Goal: Information Seeking & Learning: Learn about a topic

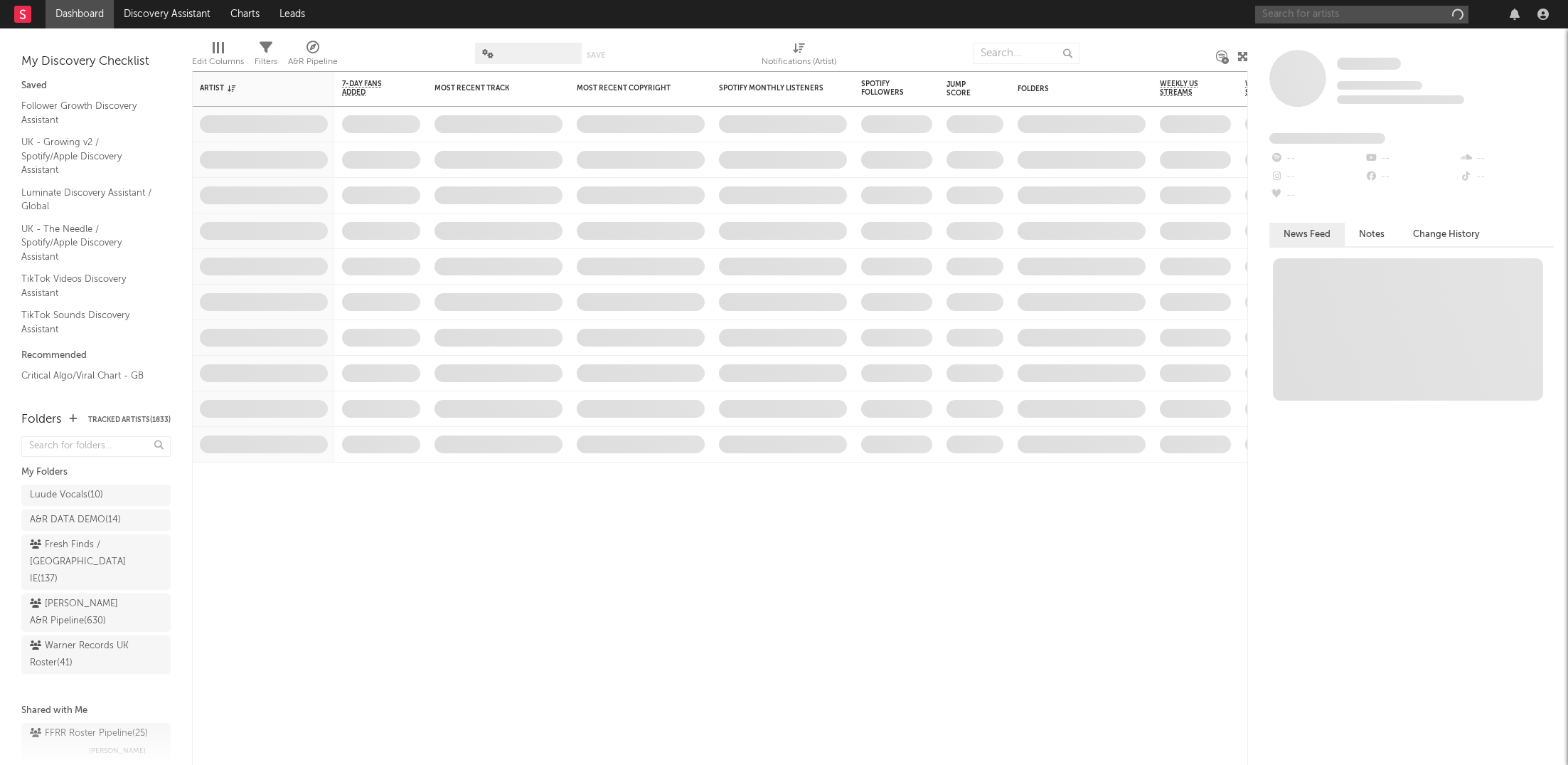
click at [1354, 17] on input "text" at bounding box center [1362, 14] width 213 height 18
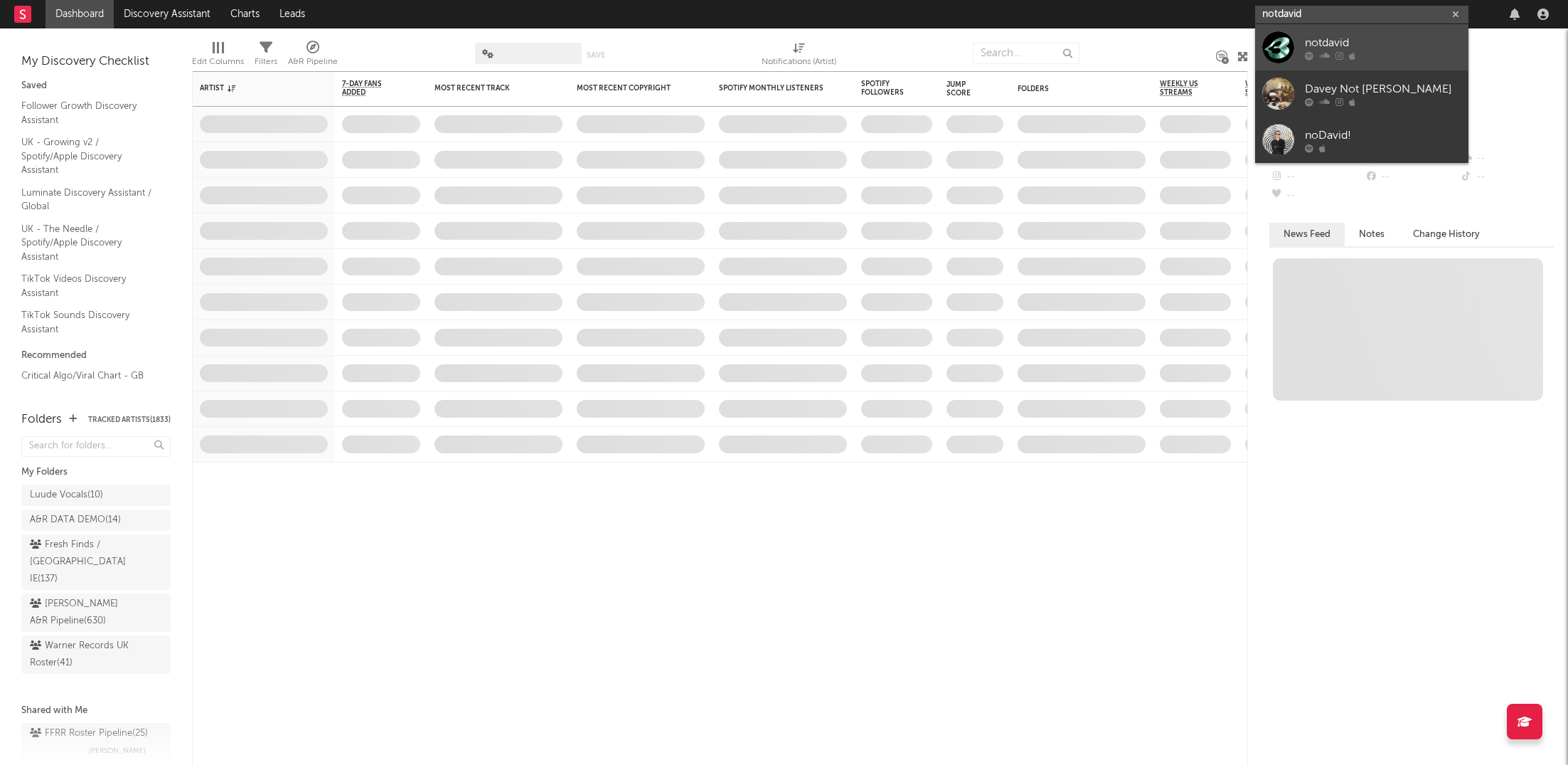
type input "notdavid"
click at [1327, 53] on icon at bounding box center [1325, 55] width 11 height 9
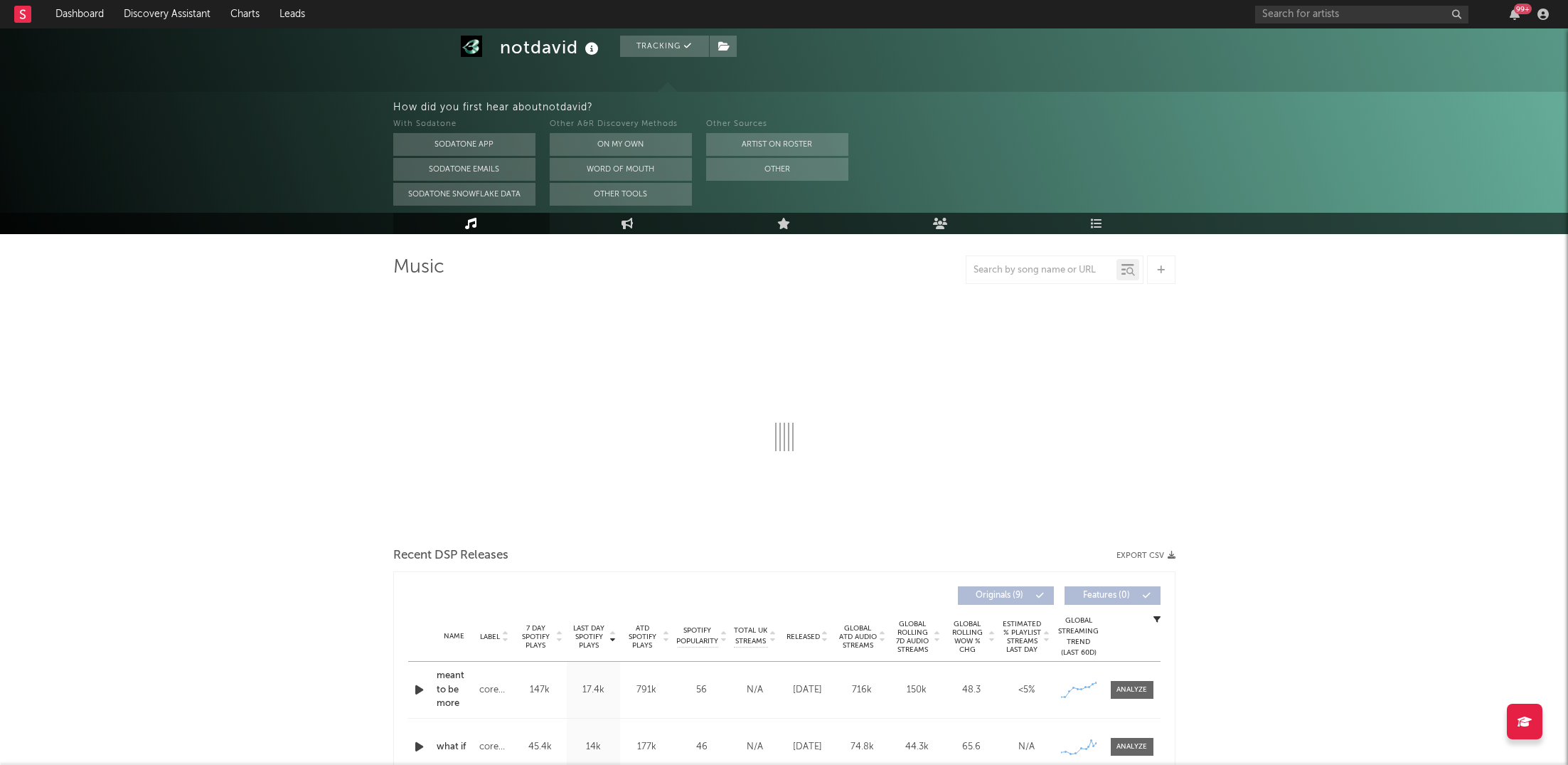
select select "1w"
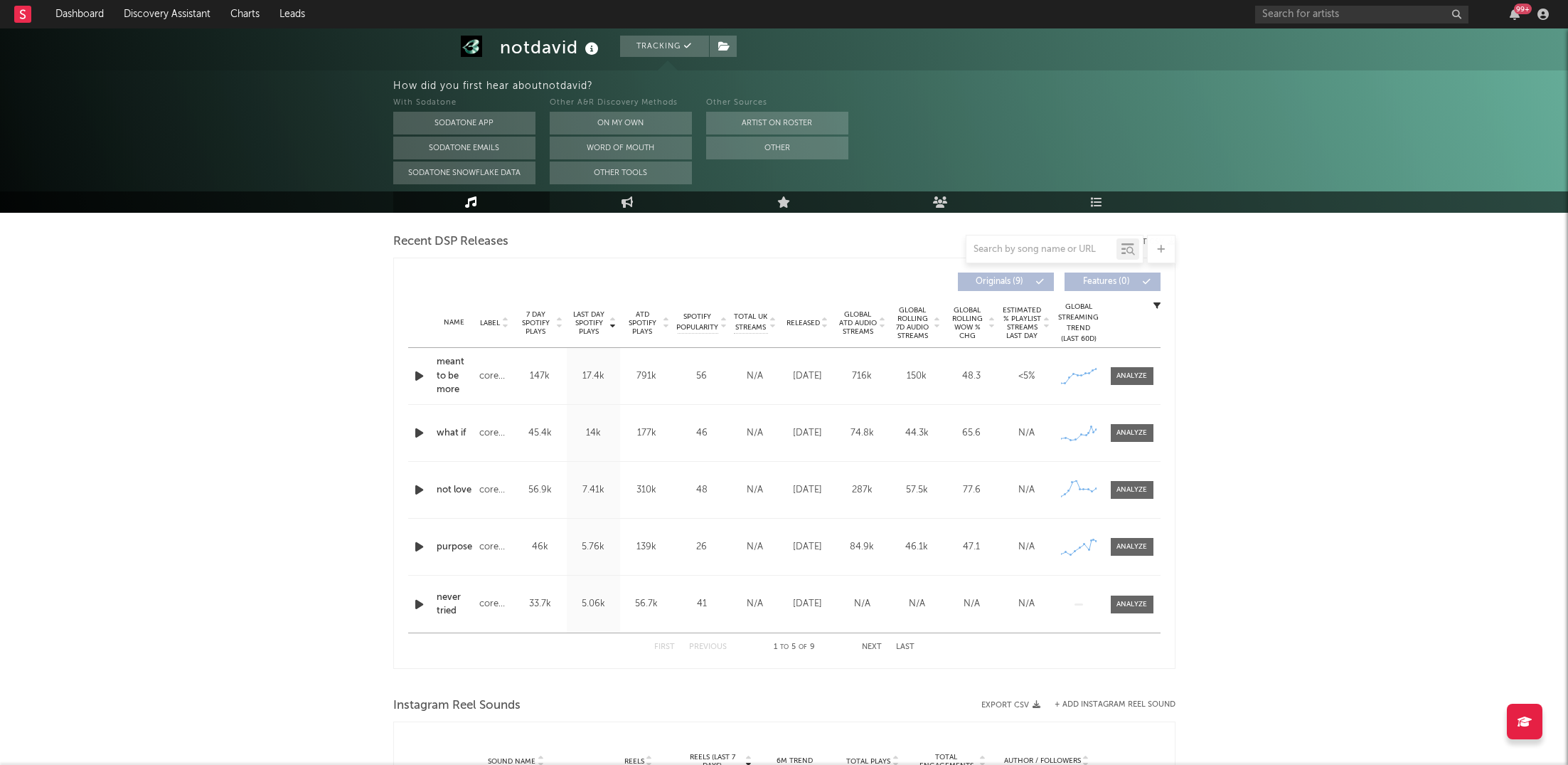
scroll to position [492, 0]
click at [1129, 423] on span at bounding box center [1132, 432] width 43 height 18
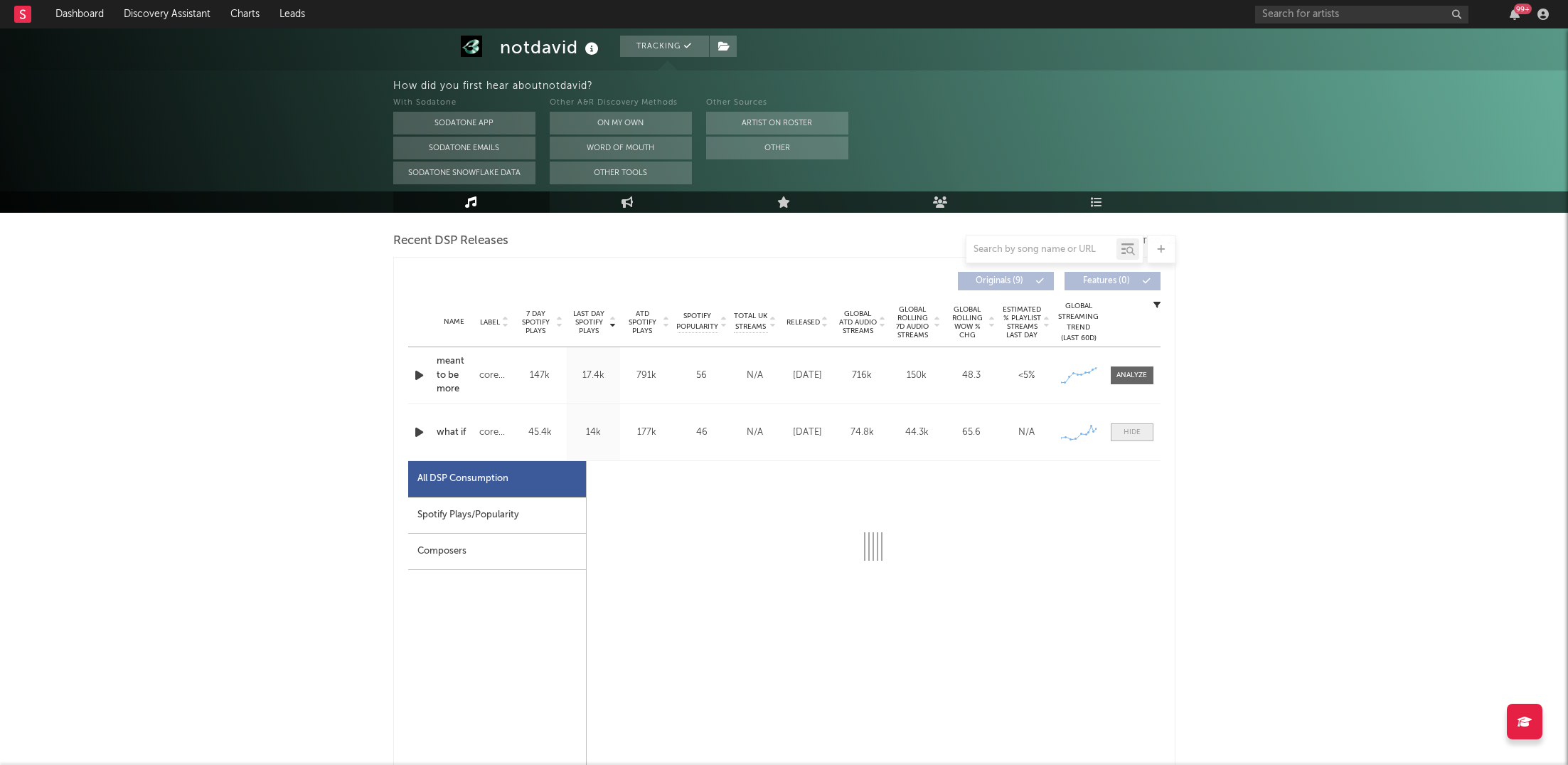
select select "1w"
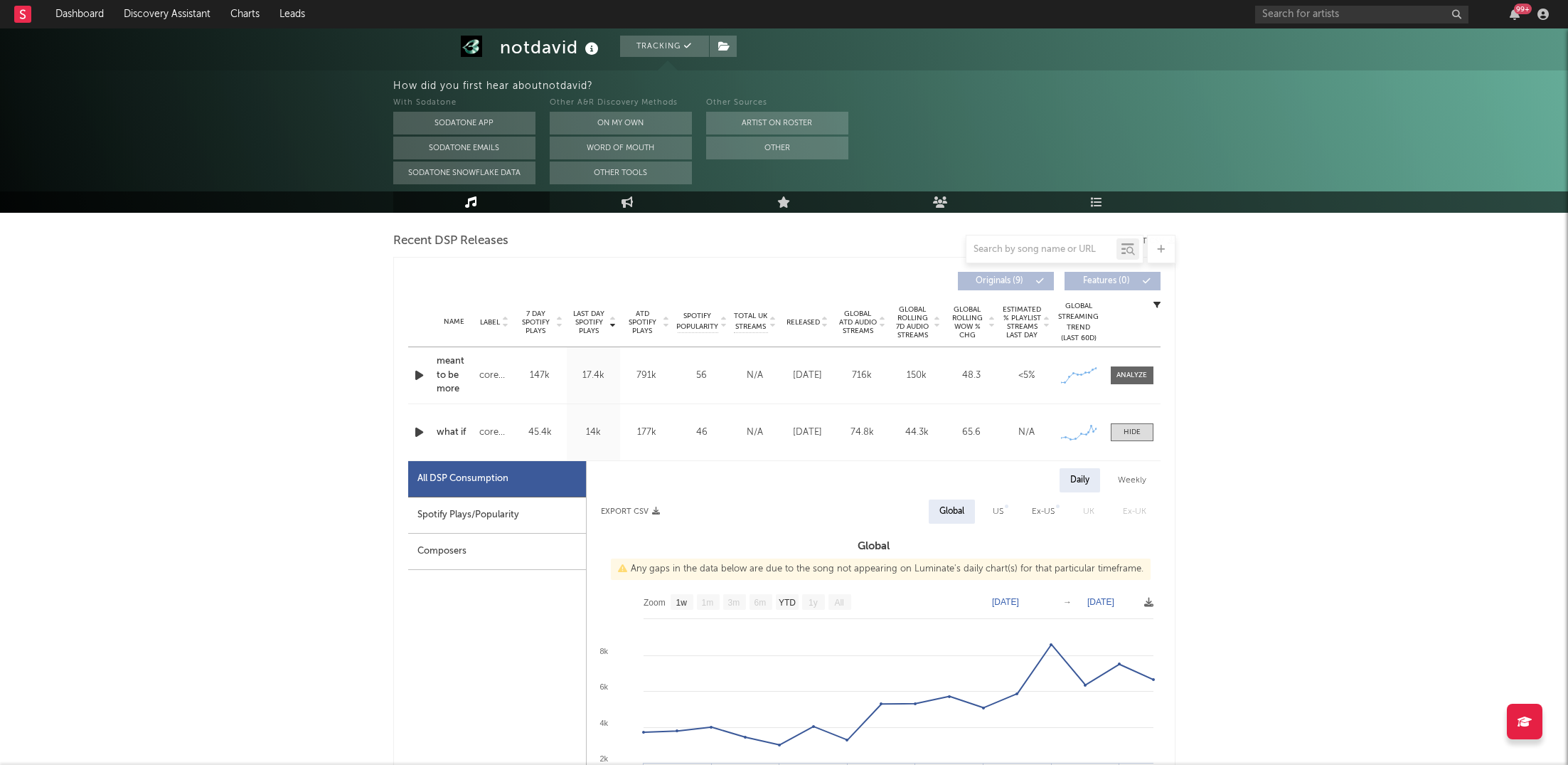
click at [644, 214] on div at bounding box center [784, 218] width 782 height 21
click at [633, 200] on link "Engagement" at bounding box center [628, 202] width 157 height 21
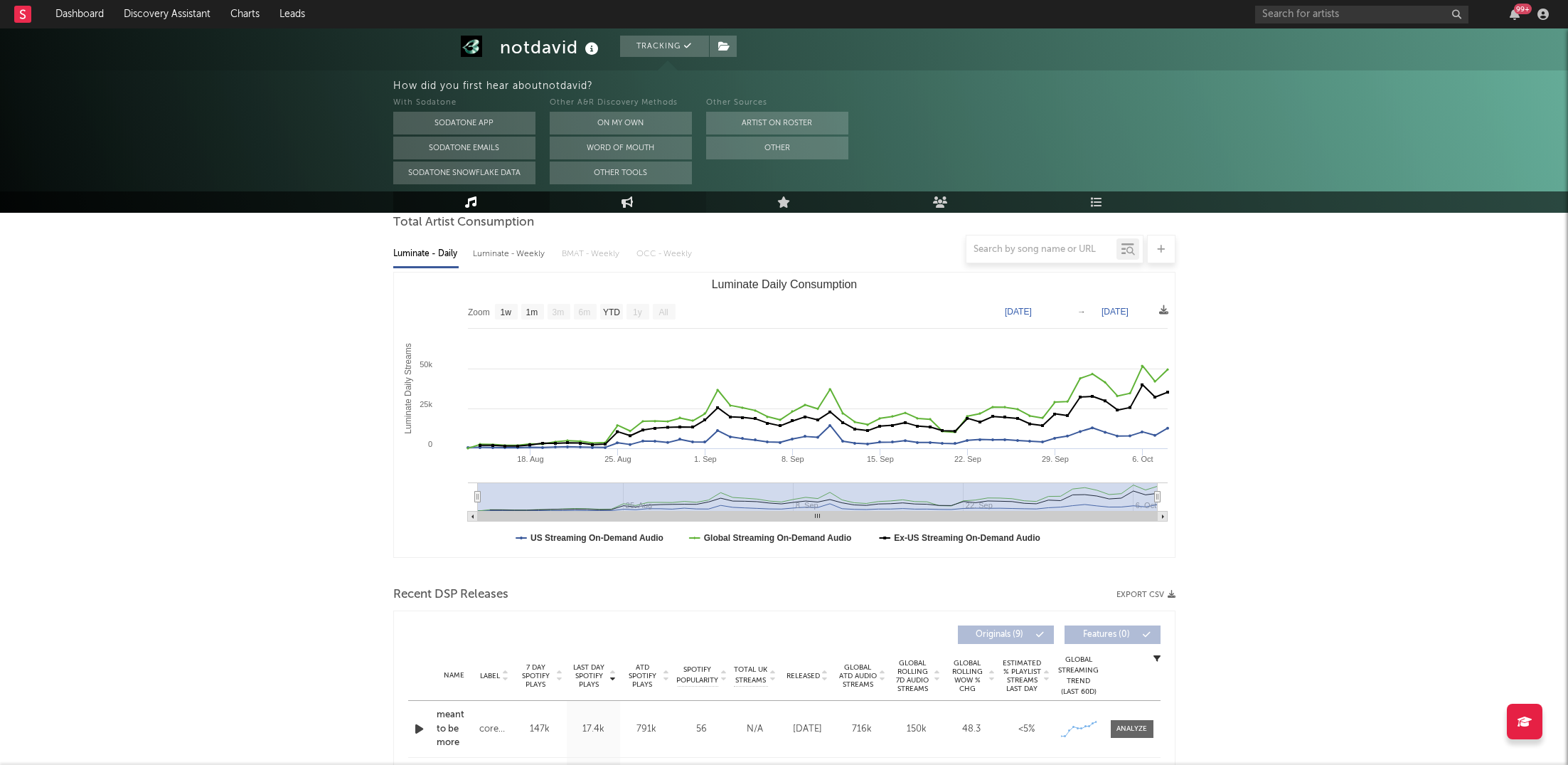
select select "1w"
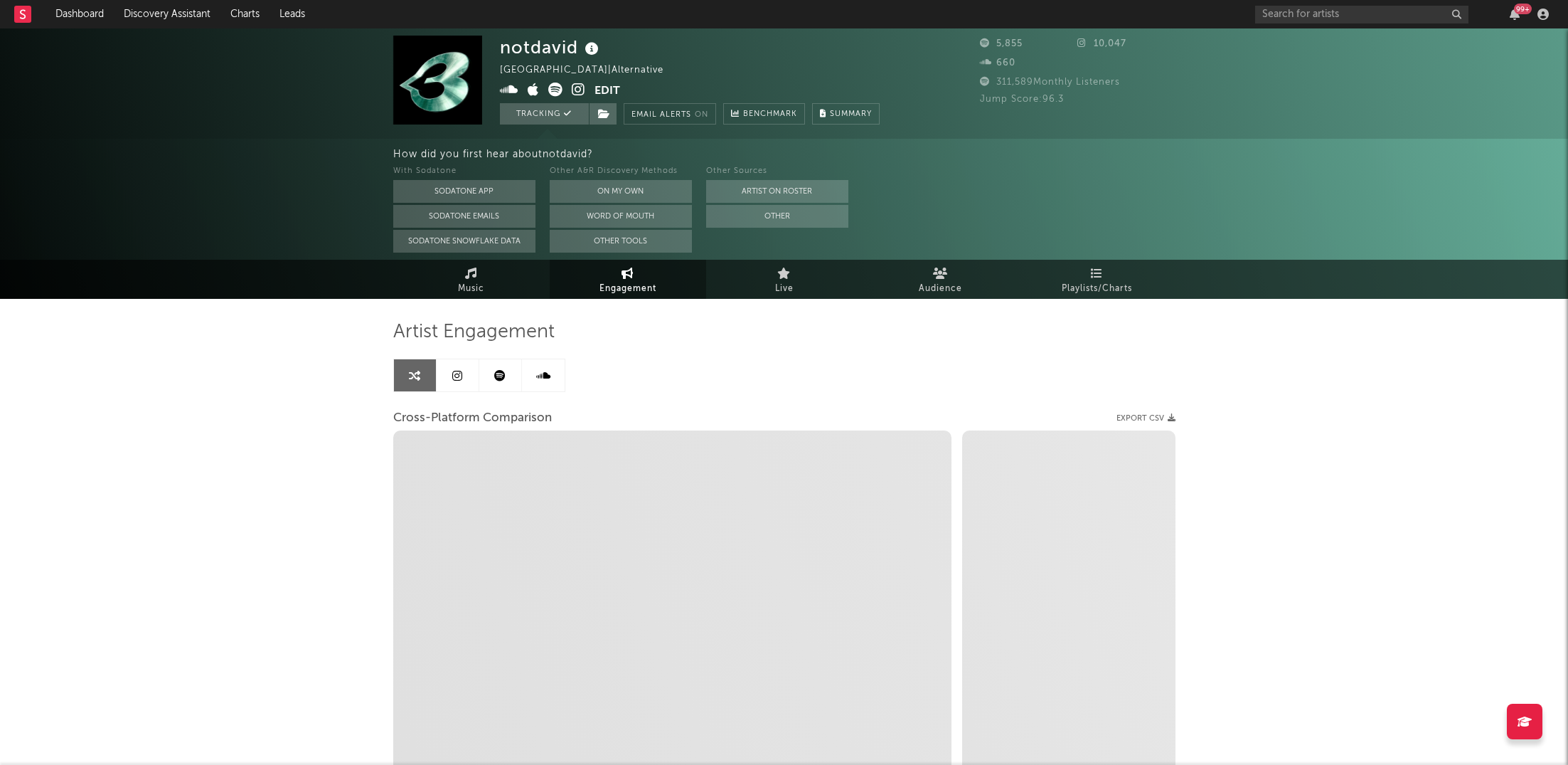
select select "1m"
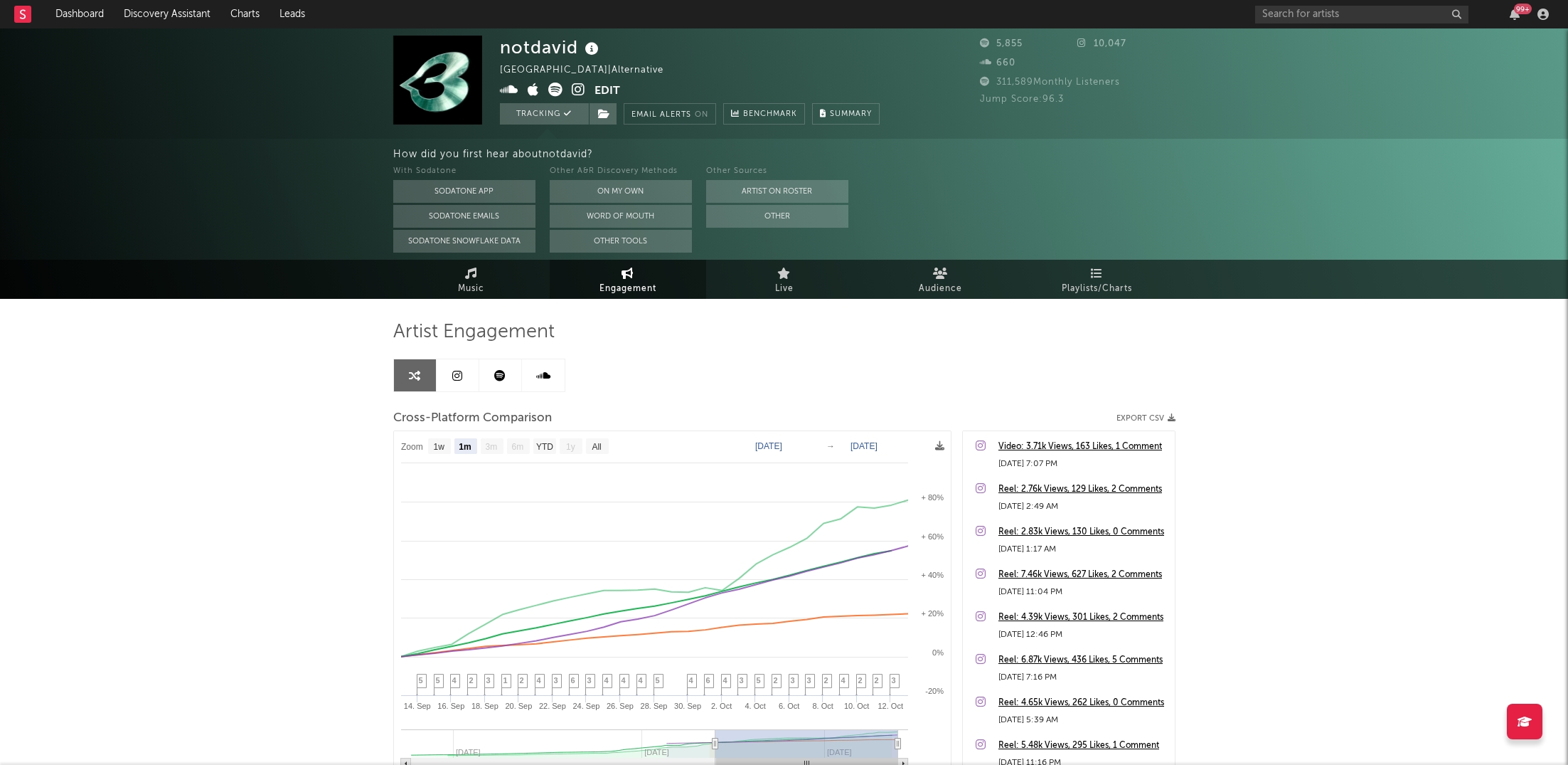
click at [606, 91] on button "Edit" at bounding box center [607, 91] width 26 height 18
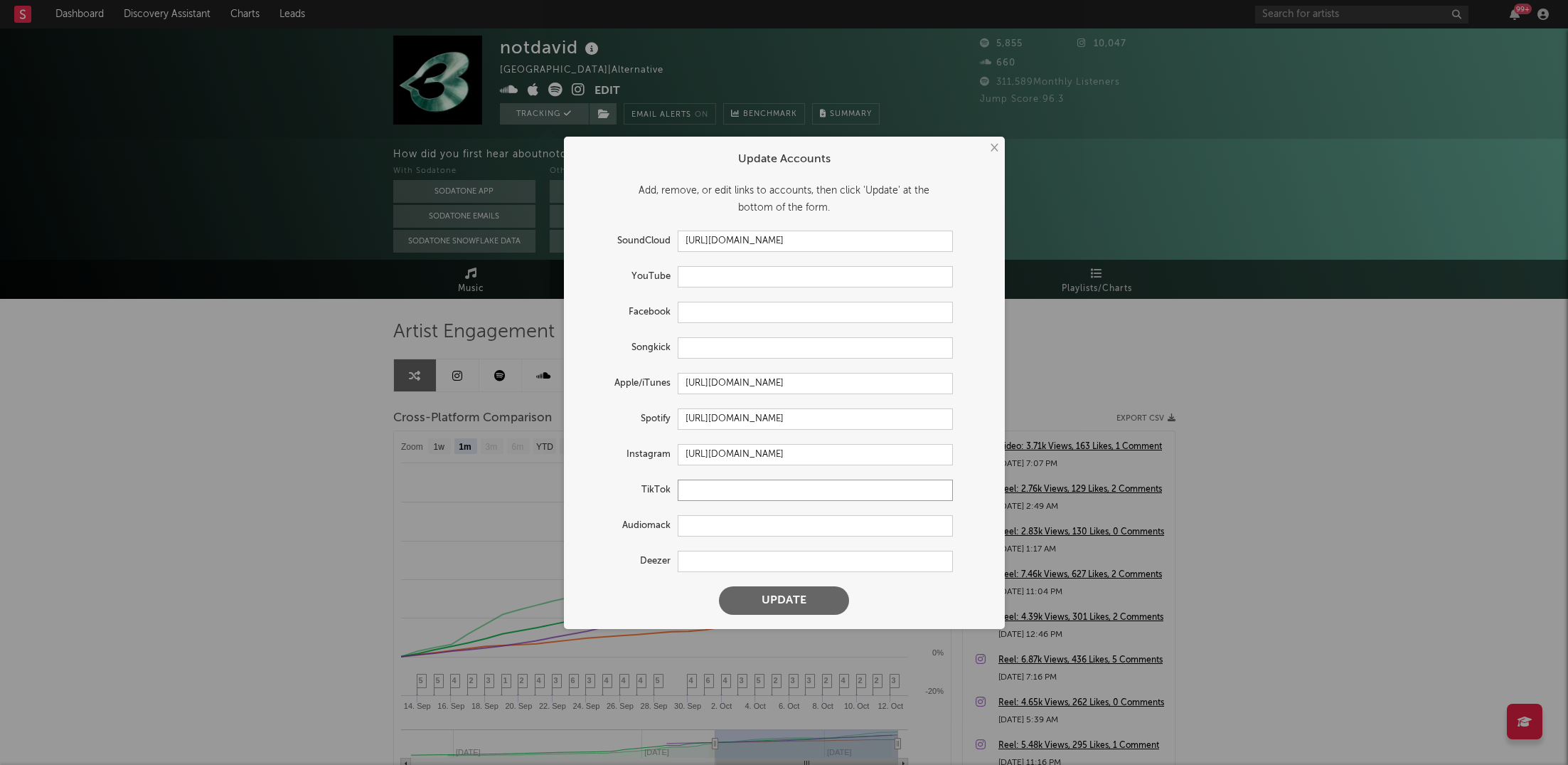
click at [706, 498] on input "text" at bounding box center [814, 490] width 275 height 21
paste input "https://www.tiktok.com/@1notdavid"
type input "https://www.tiktok.com/@1notdavid"
click at [812, 596] on button "Update" at bounding box center [784, 600] width 130 height 28
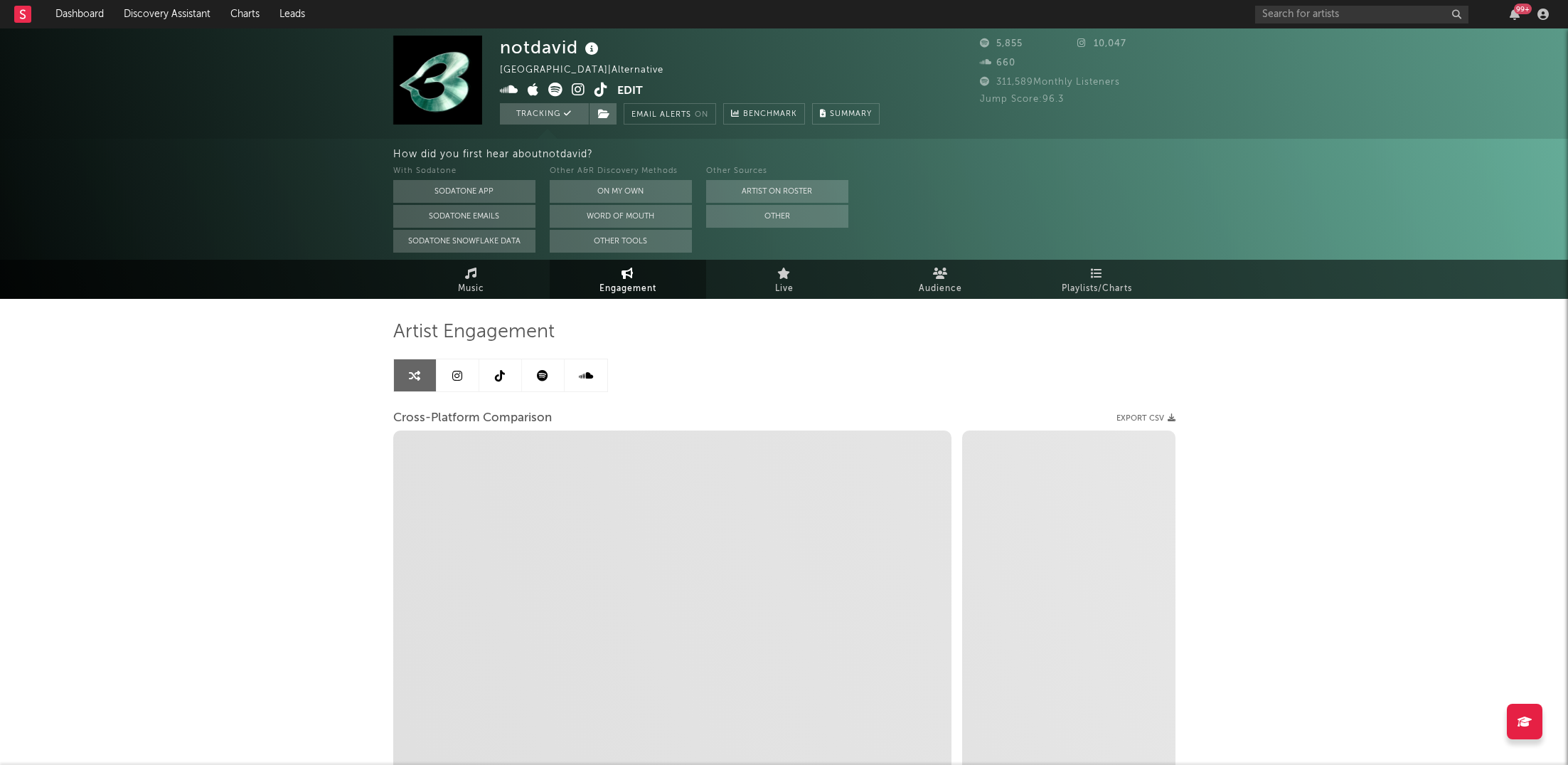
select select "1w"
type input "https://www.tiktok.com/share/user/7502122901096104962"
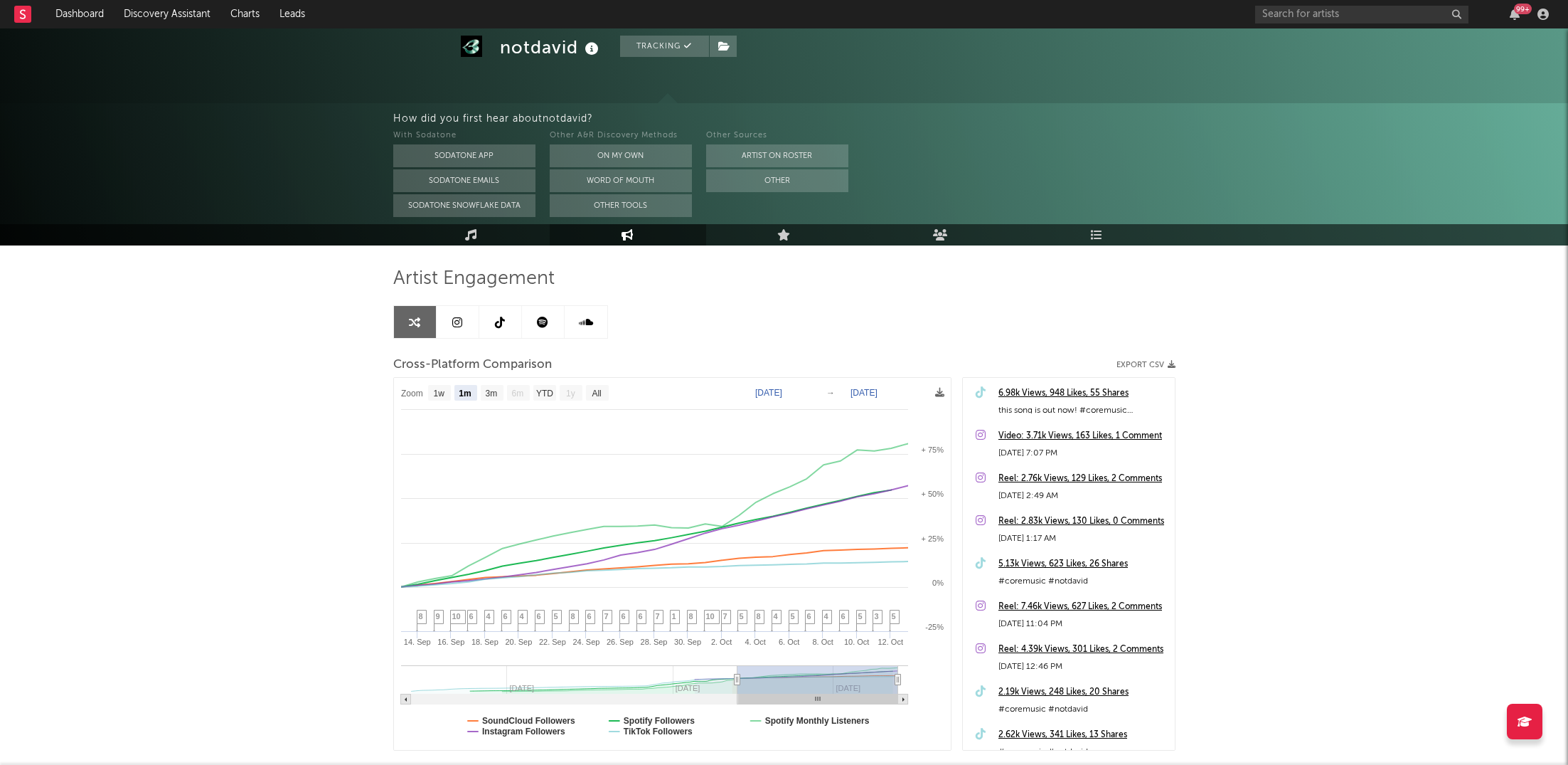
scroll to position [61, 0]
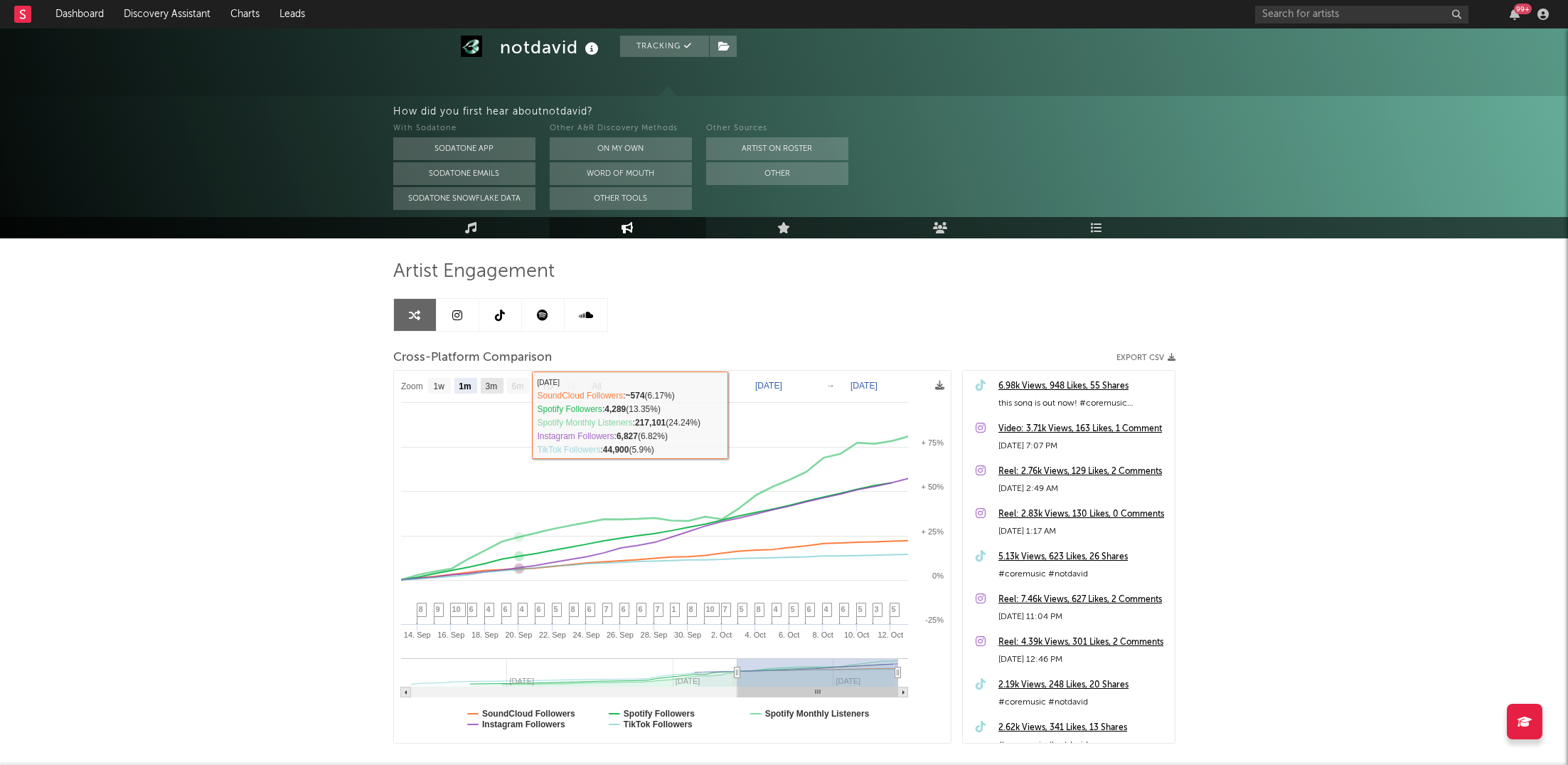
click at [497, 384] on text "3m" at bounding box center [491, 386] width 12 height 10
select select "3m"
type input "2025-07-14"
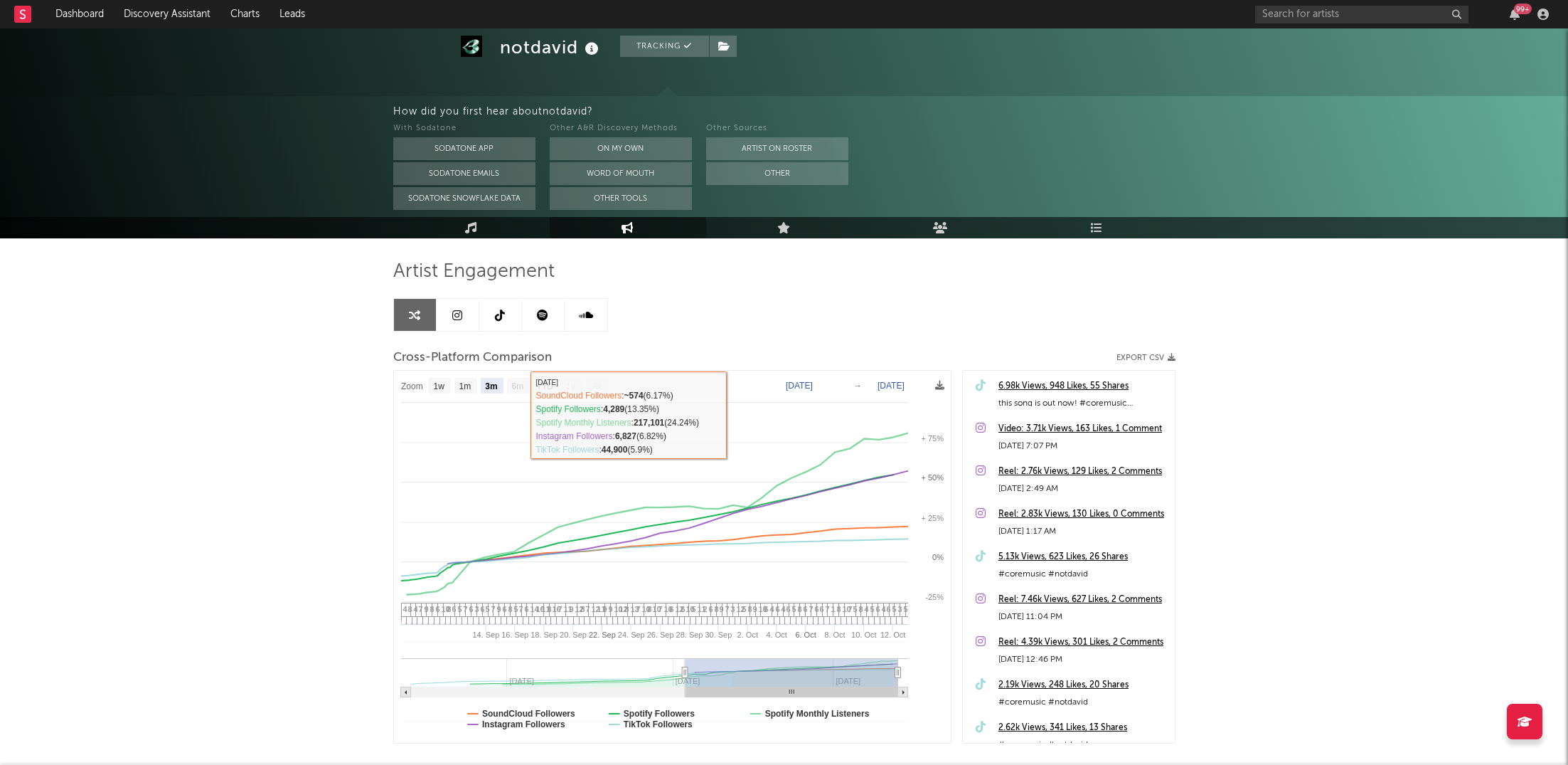
select select "3m"
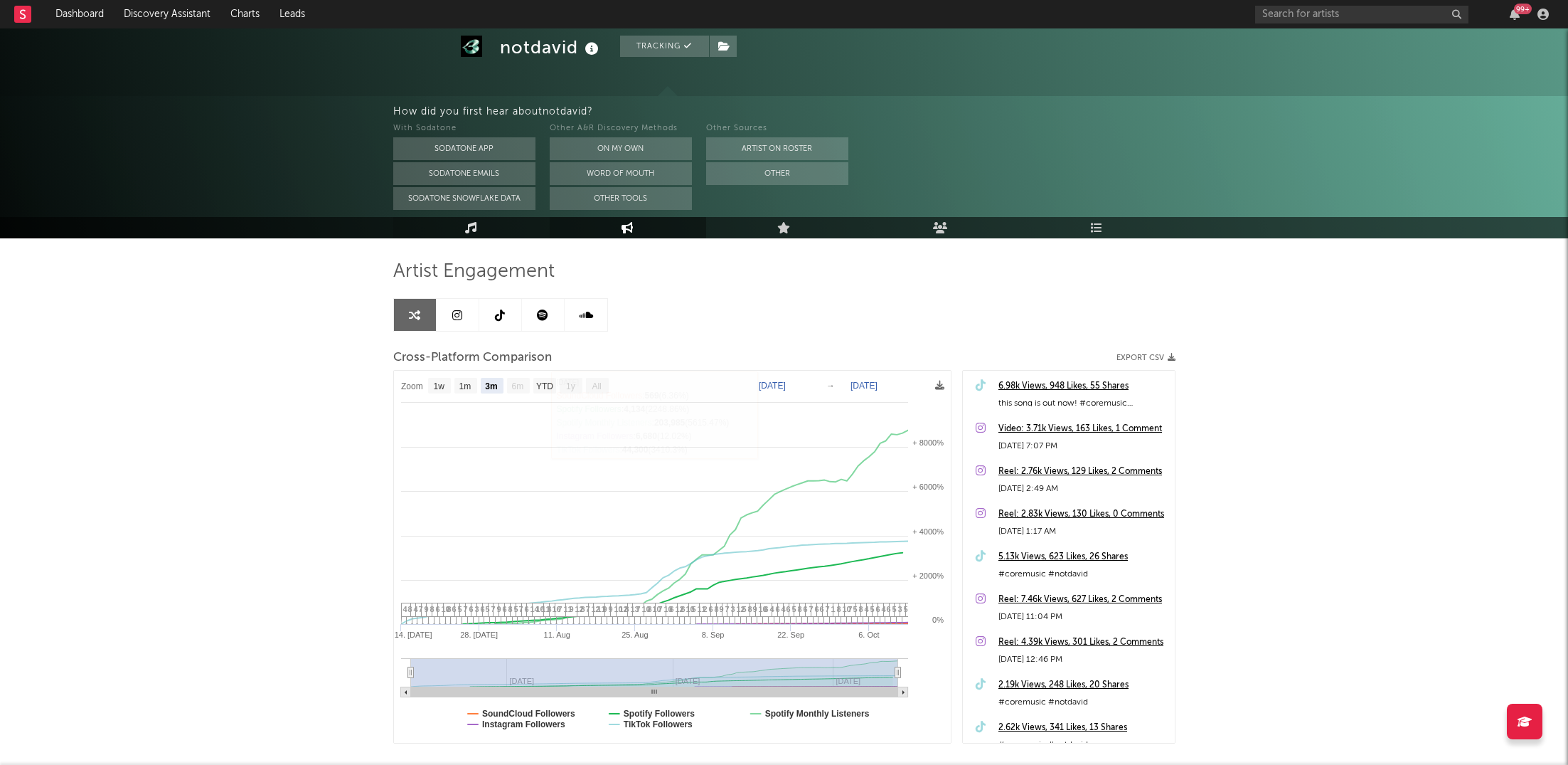
click at [499, 224] on link "Music" at bounding box center [471, 227] width 157 height 21
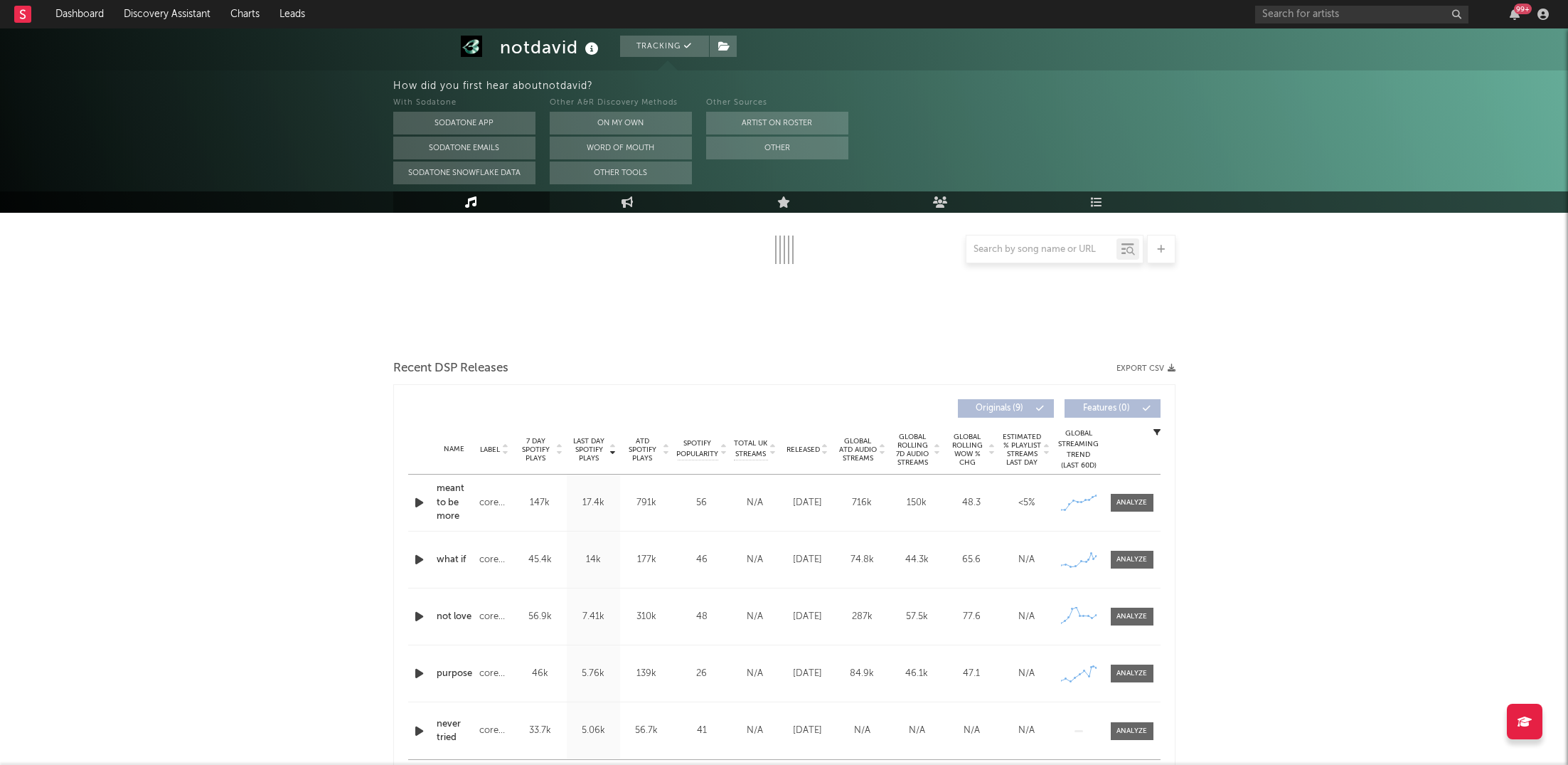
select select "1w"
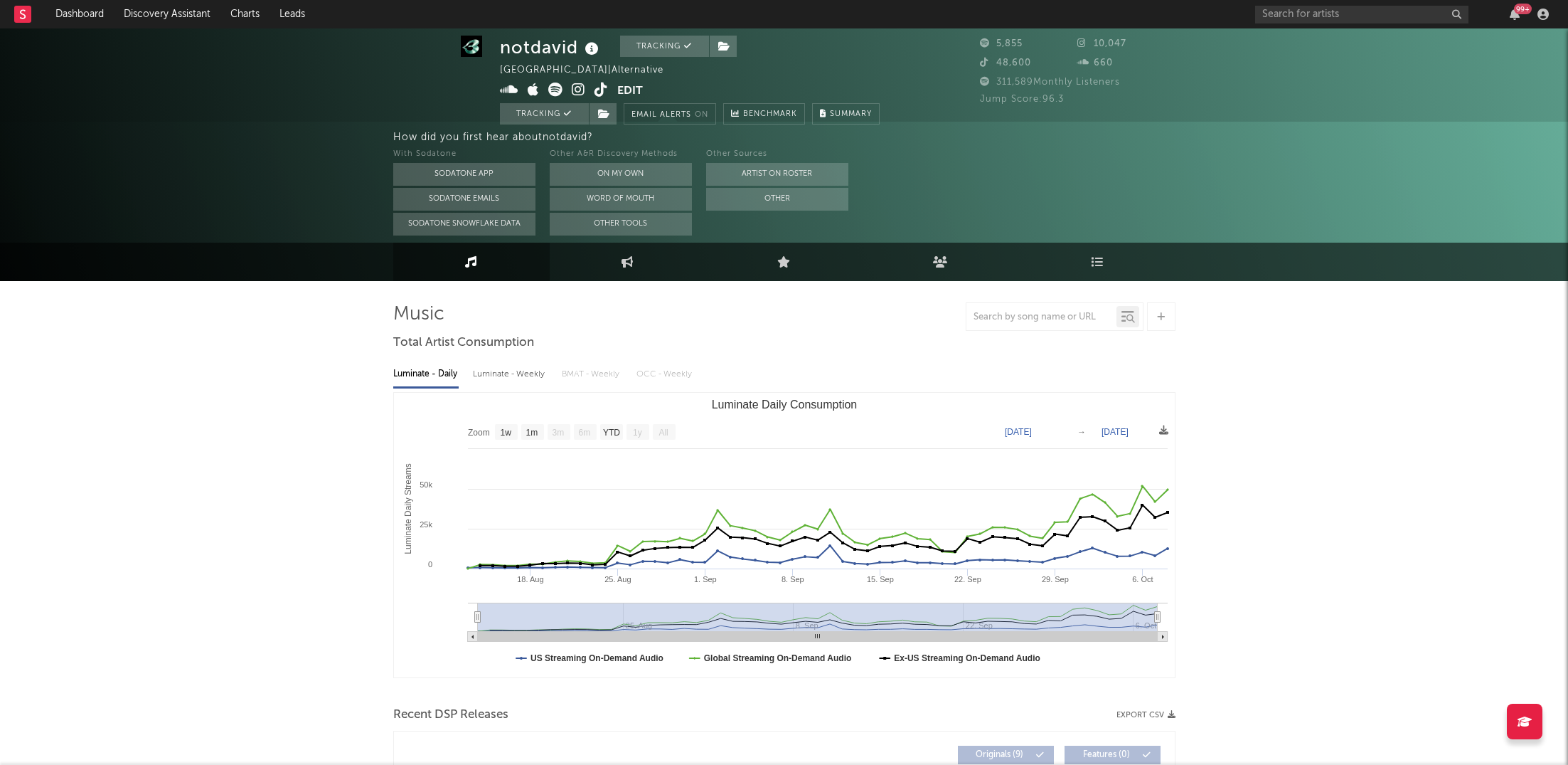
scroll to position [1, 0]
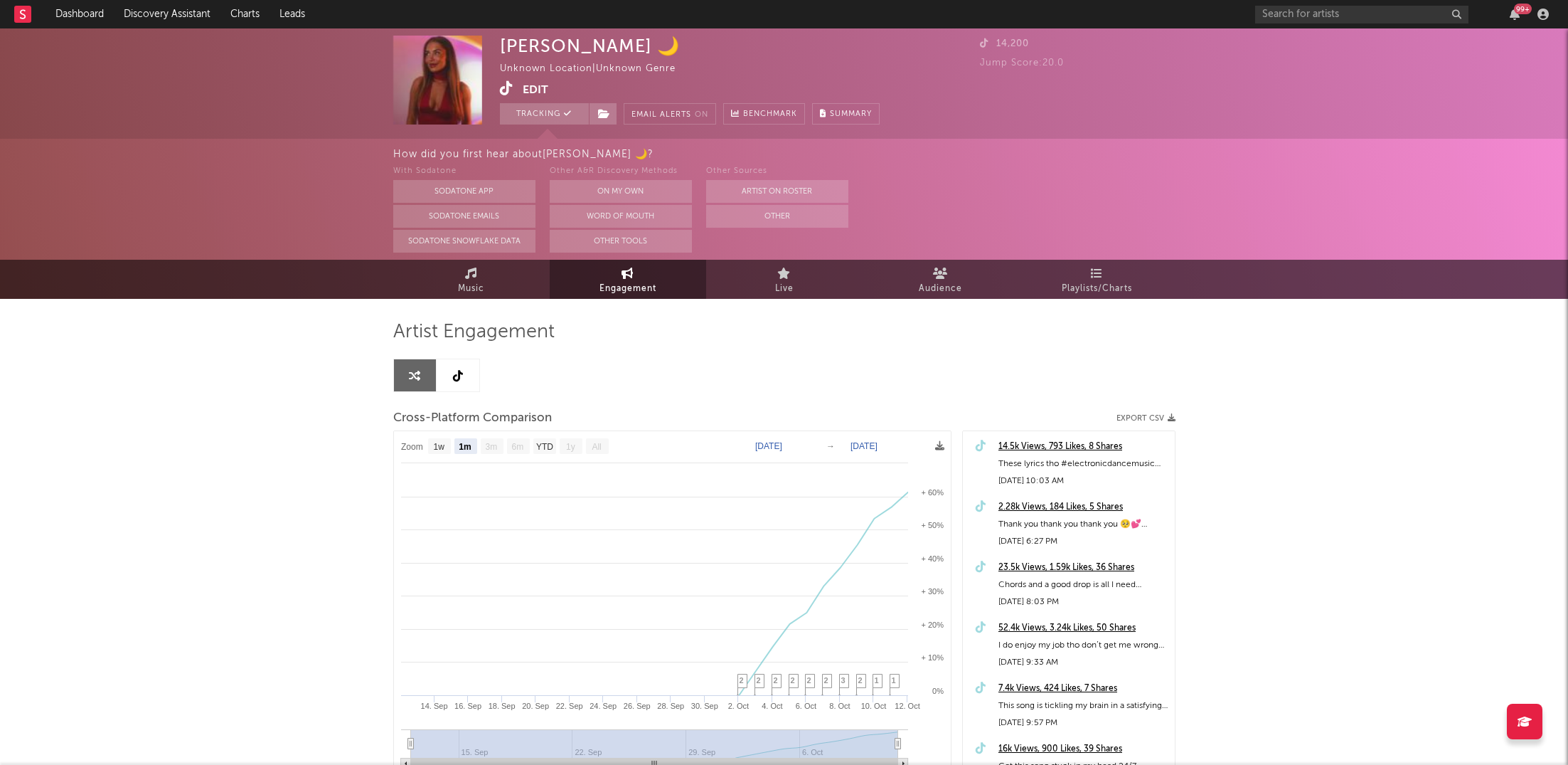
click at [507, 90] on icon at bounding box center [506, 88] width 13 height 14
click at [435, 444] on text "1w" at bounding box center [439, 447] width 11 height 10
select select "1w"
type input "2025-10-06"
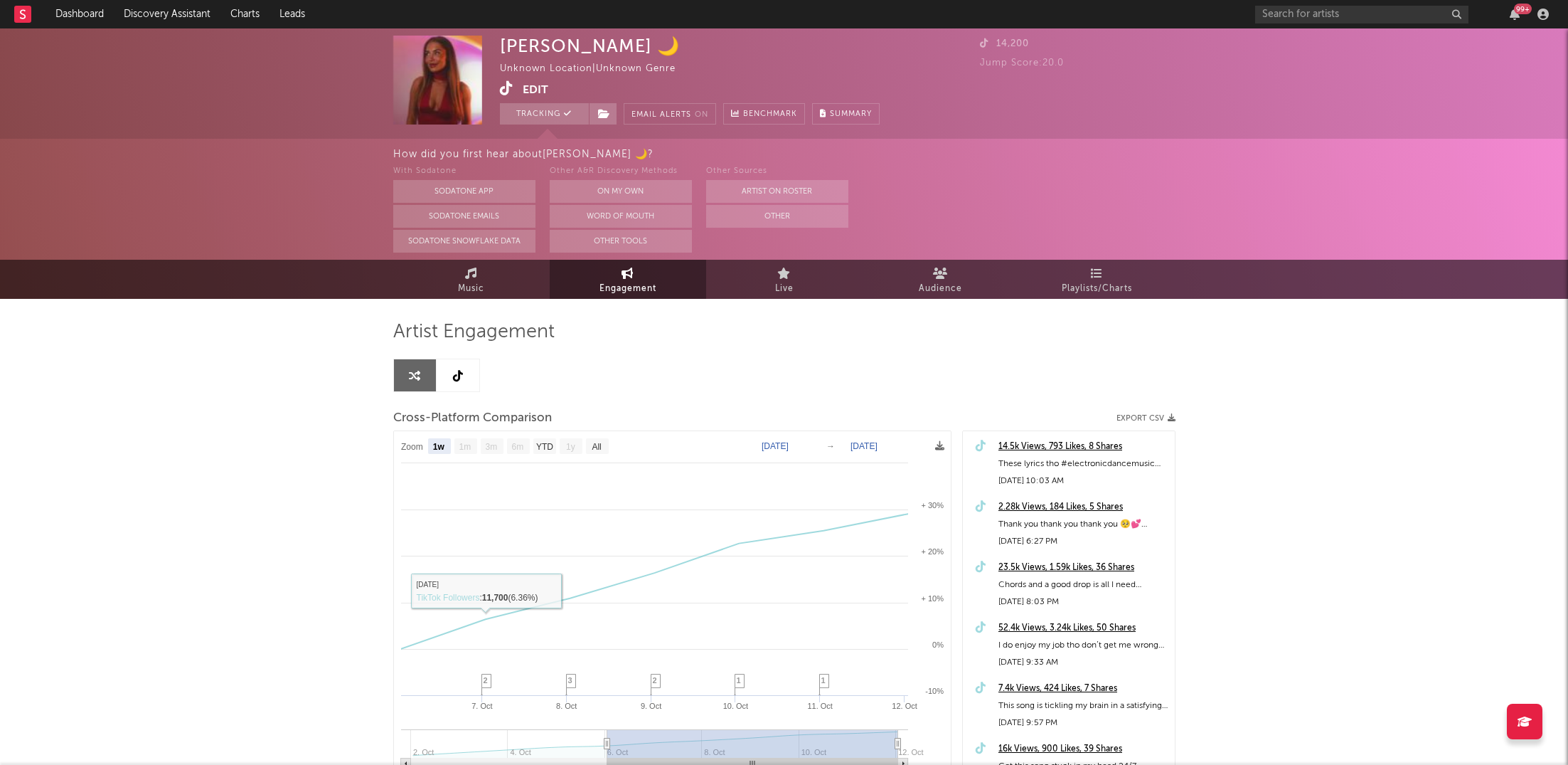
click at [473, 444] on rect at bounding box center [465, 446] width 23 height 16
click at [553, 444] on rect at bounding box center [544, 446] width 23 height 16
select select "YTD"
type input "2025-10-02"
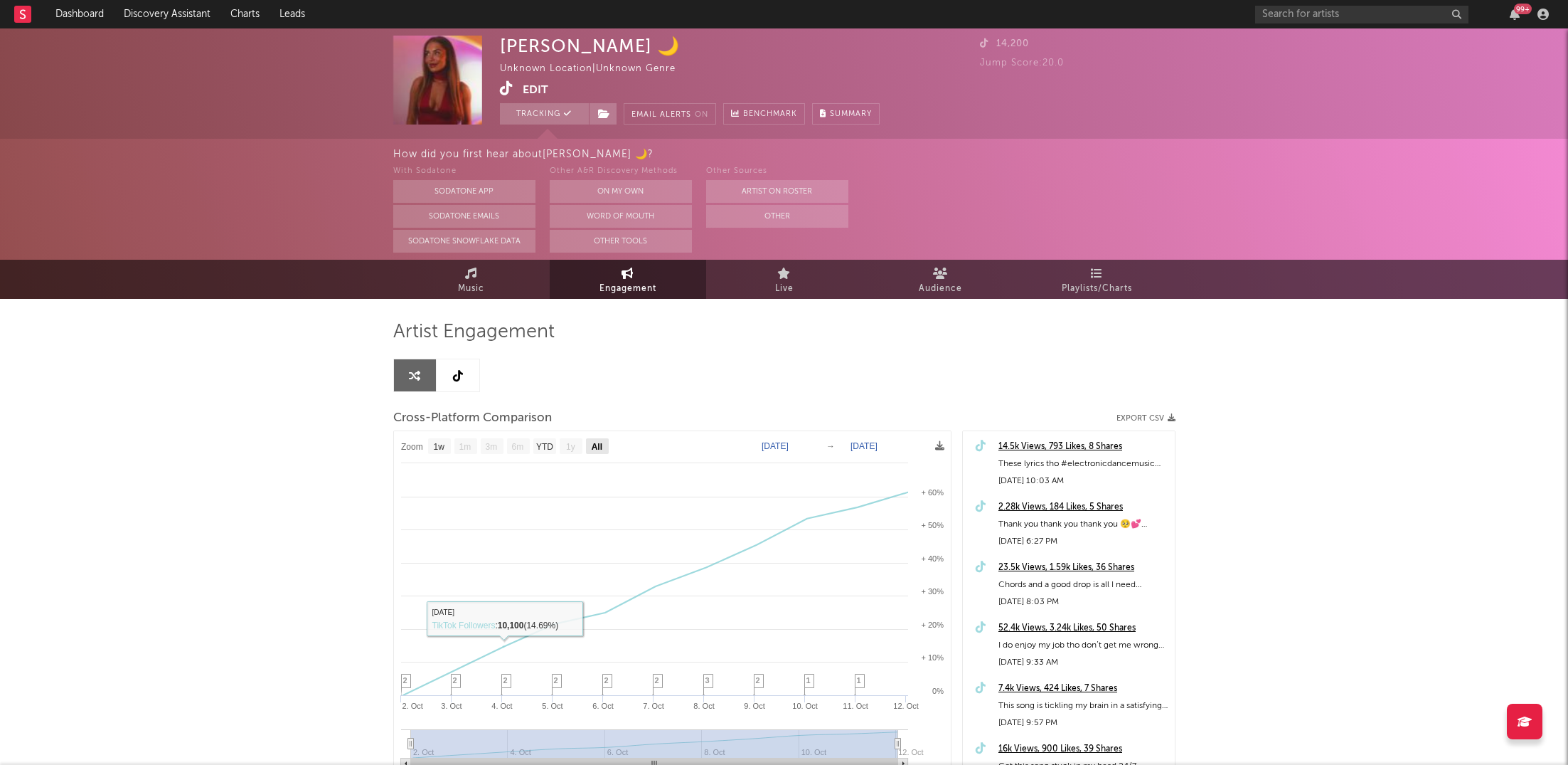
click at [592, 443] on text "All" at bounding box center [596, 447] width 11 height 10
select select "All"
click at [550, 448] on text "YTD" at bounding box center [544, 447] width 17 height 10
select select "YTD"
select select "All"
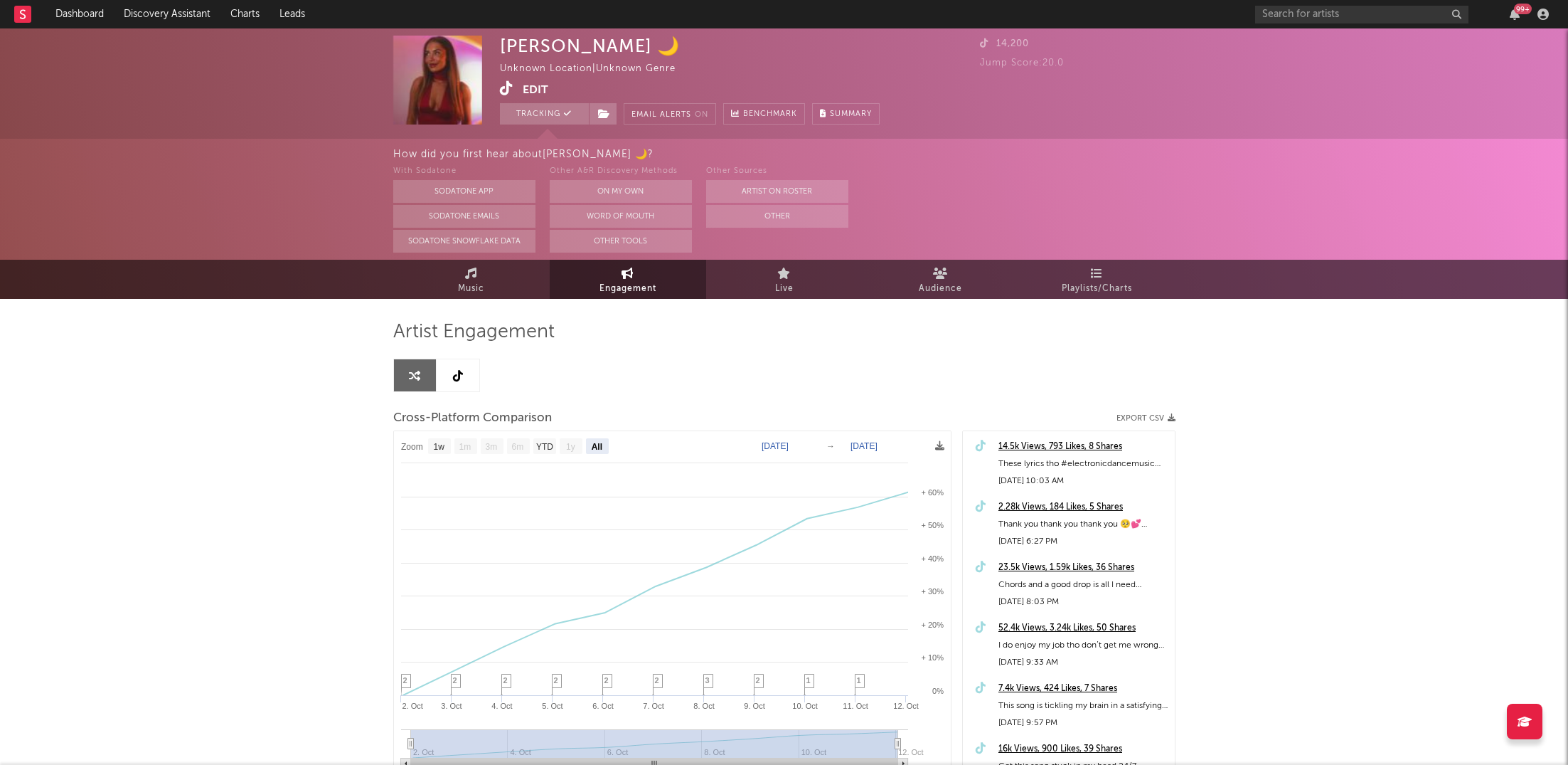
click at [510, 92] on icon at bounding box center [506, 88] width 13 height 14
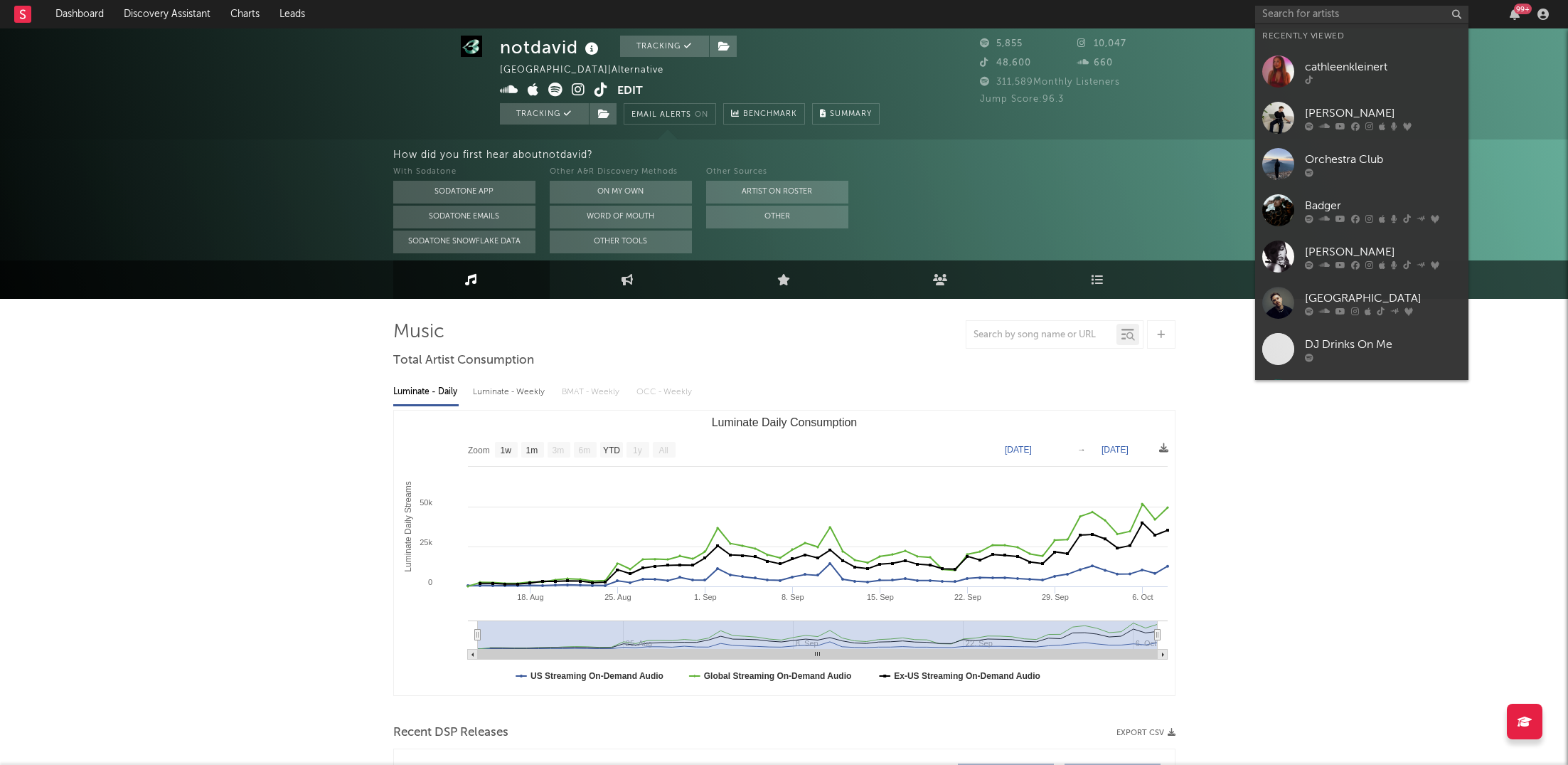
select select "1w"
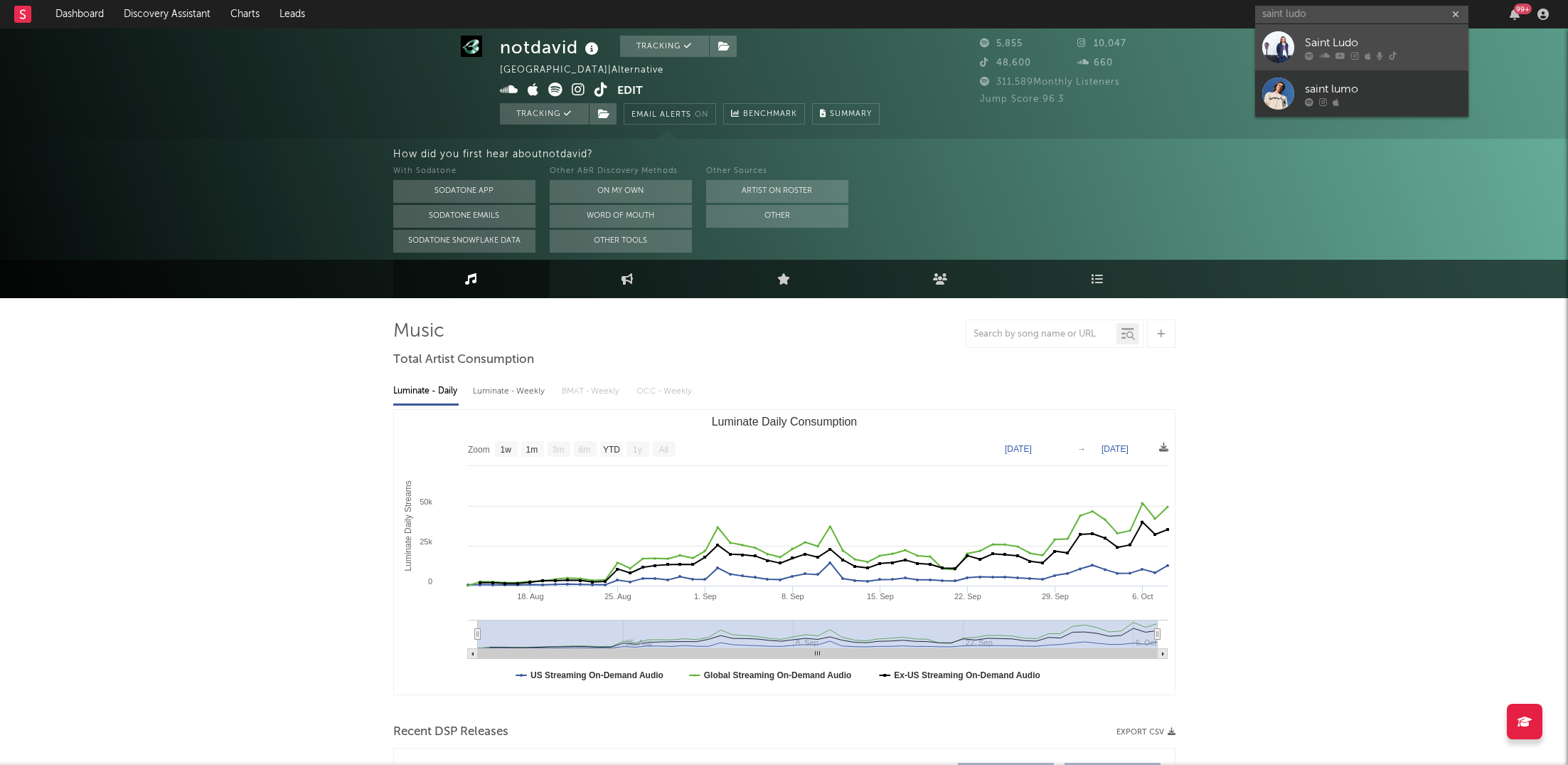
type input "saint ludo"
click at [1303, 43] on link "Saint Ludo" at bounding box center [1362, 47] width 213 height 46
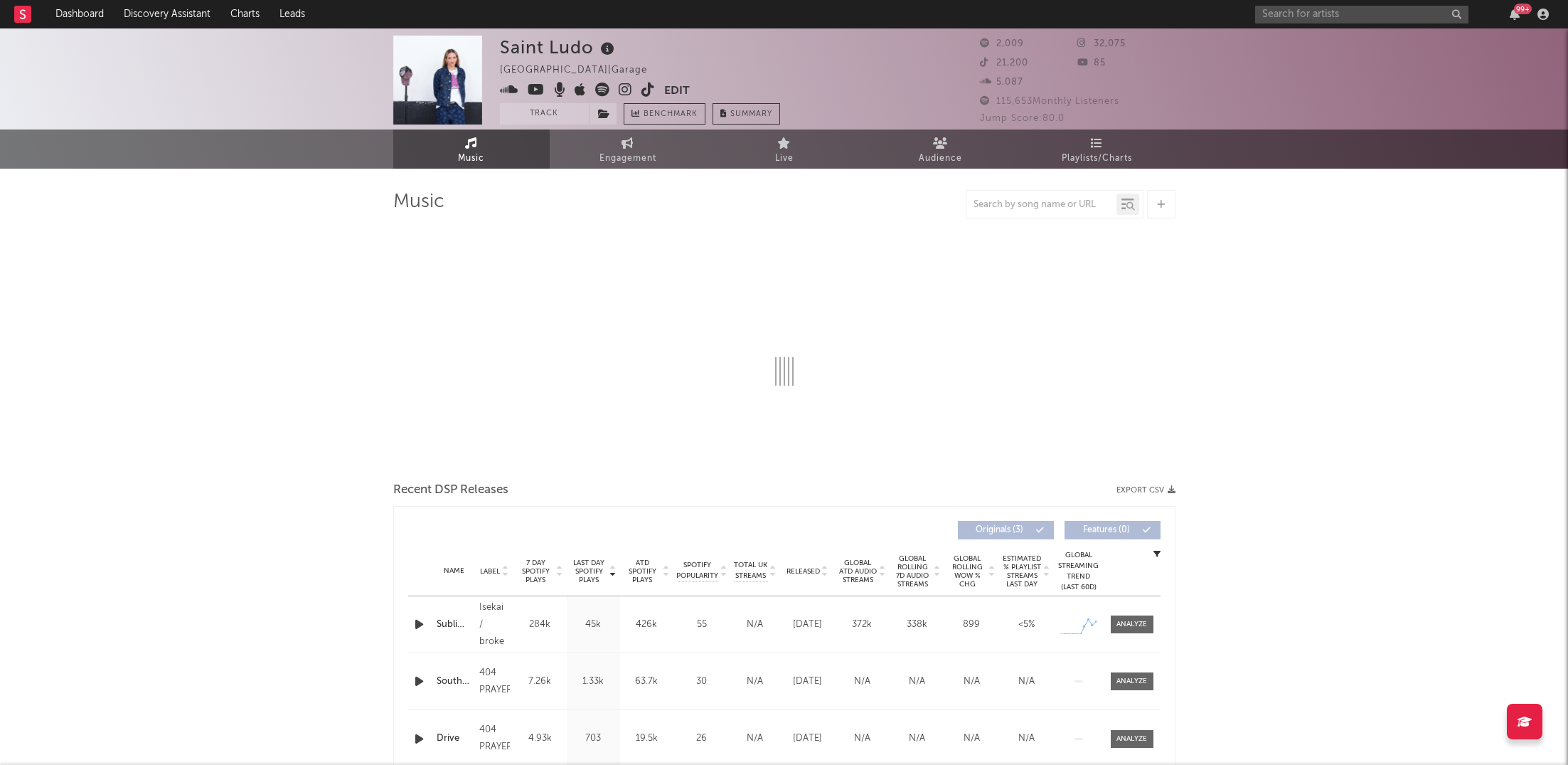
select select "1w"
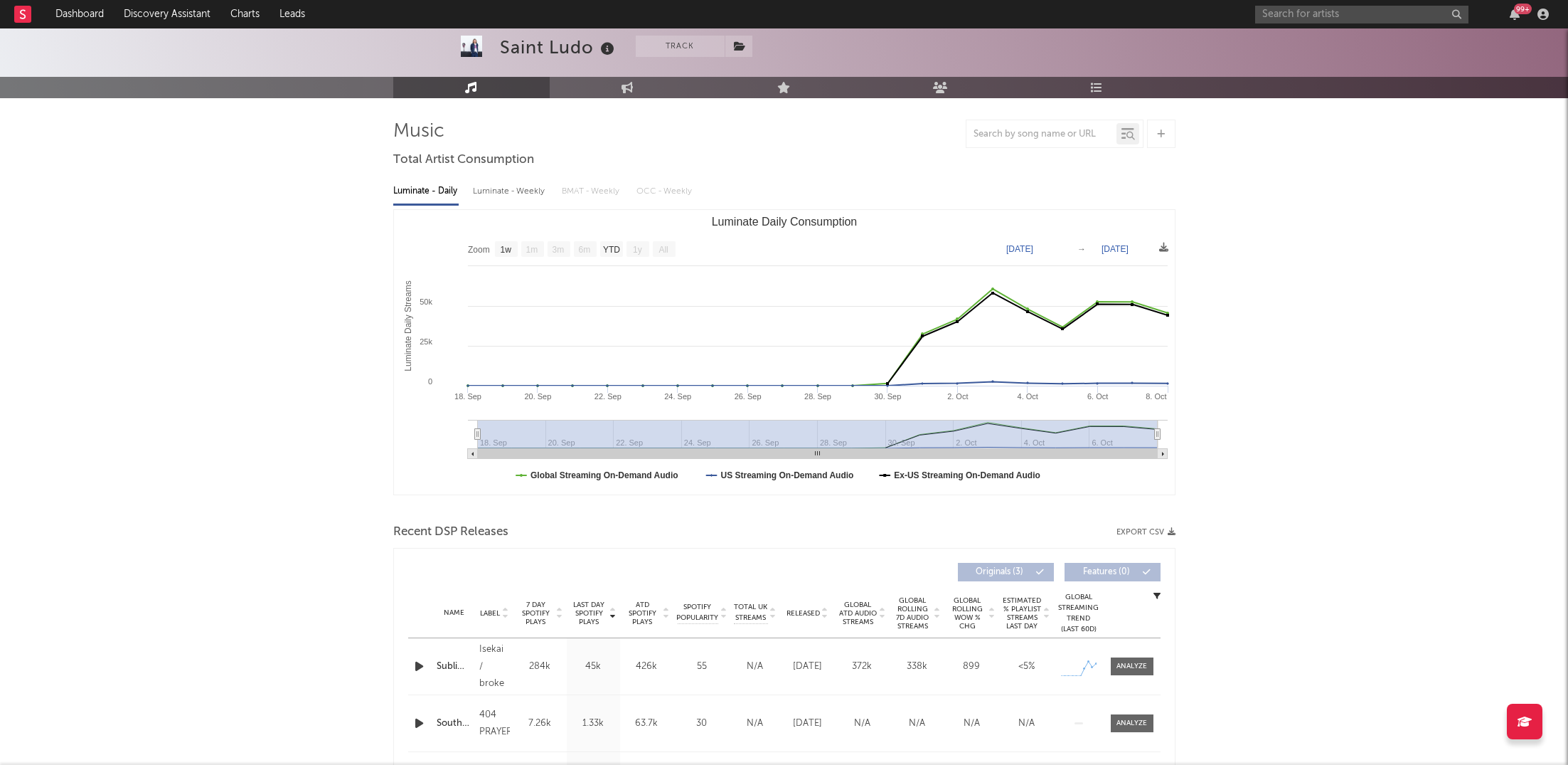
scroll to position [73, 0]
click at [1156, 666] on div at bounding box center [1132, 665] width 57 height 18
click at [1140, 666] on div at bounding box center [1132, 666] width 31 height 11
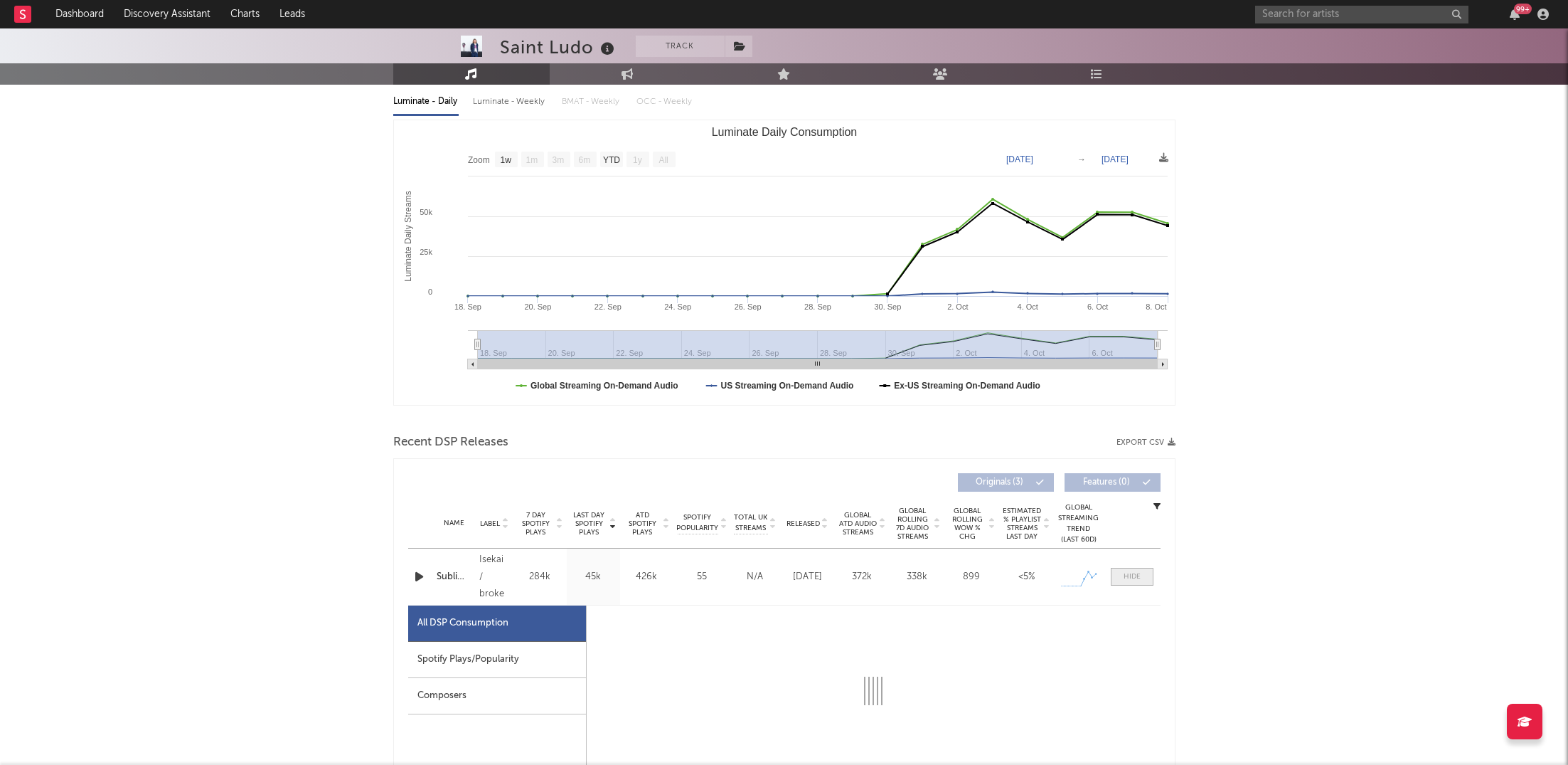
select select "1w"
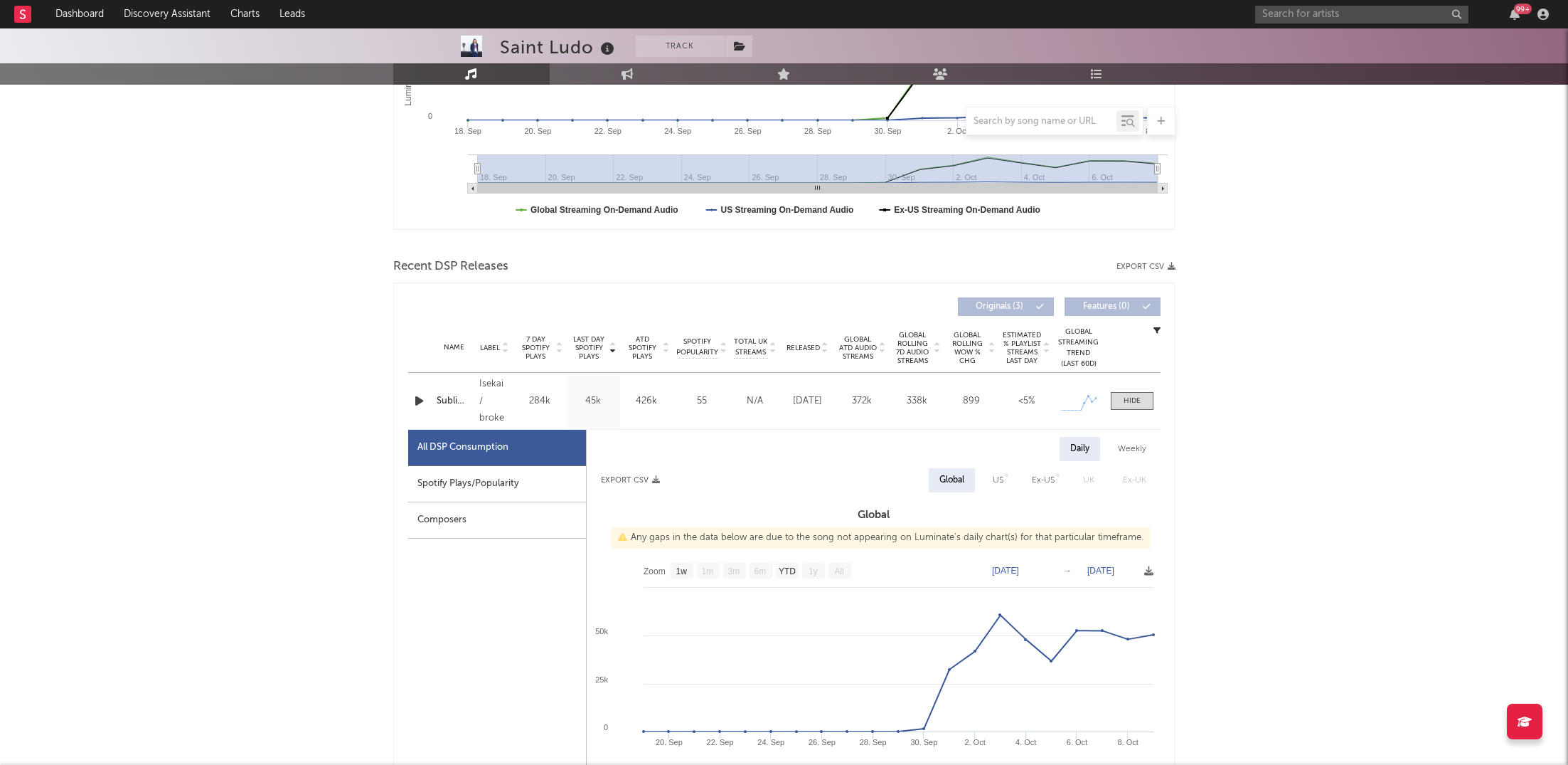
scroll to position [373, 0]
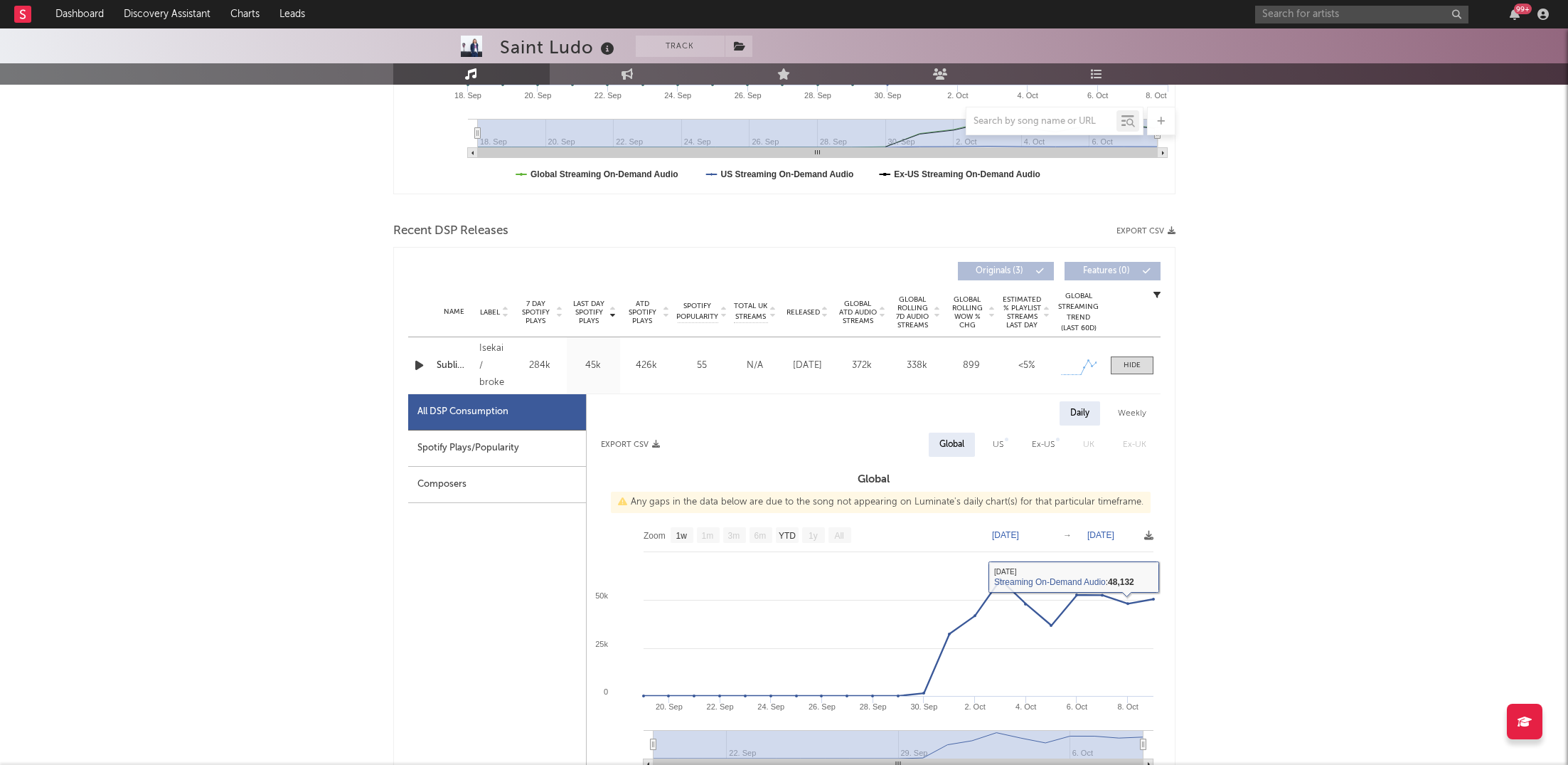
click at [524, 443] on div "Spotify Plays/Popularity" at bounding box center [497, 448] width 178 height 36
select select "1w"
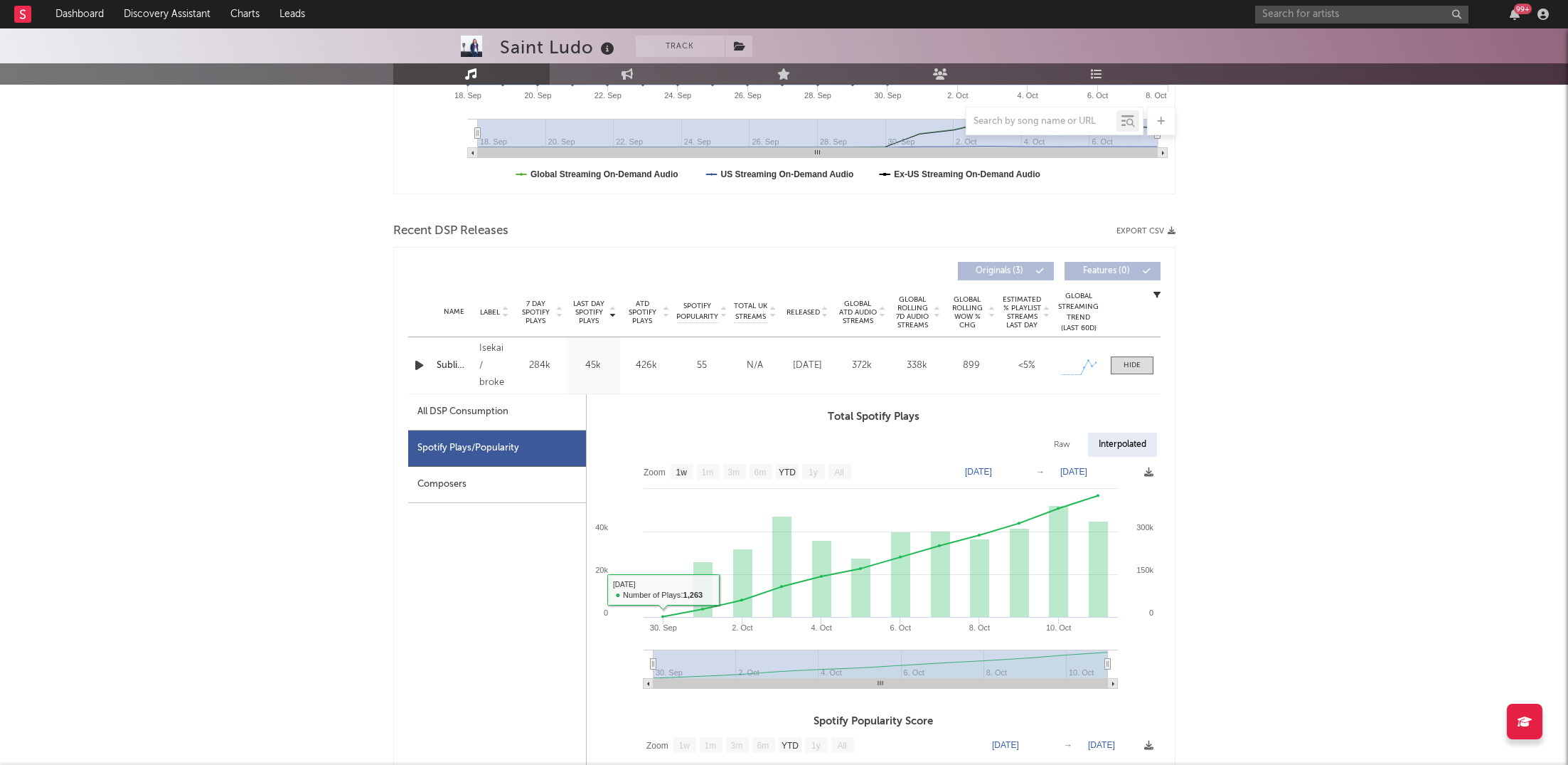
click at [538, 389] on div "Name Subliminals Copyright 2025 Isekai / broke Label Isekai / broke Album Names…" at bounding box center [784, 365] width 752 height 56
click at [537, 410] on div "All DSP Consumption" at bounding box center [497, 412] width 178 height 36
select select "1w"
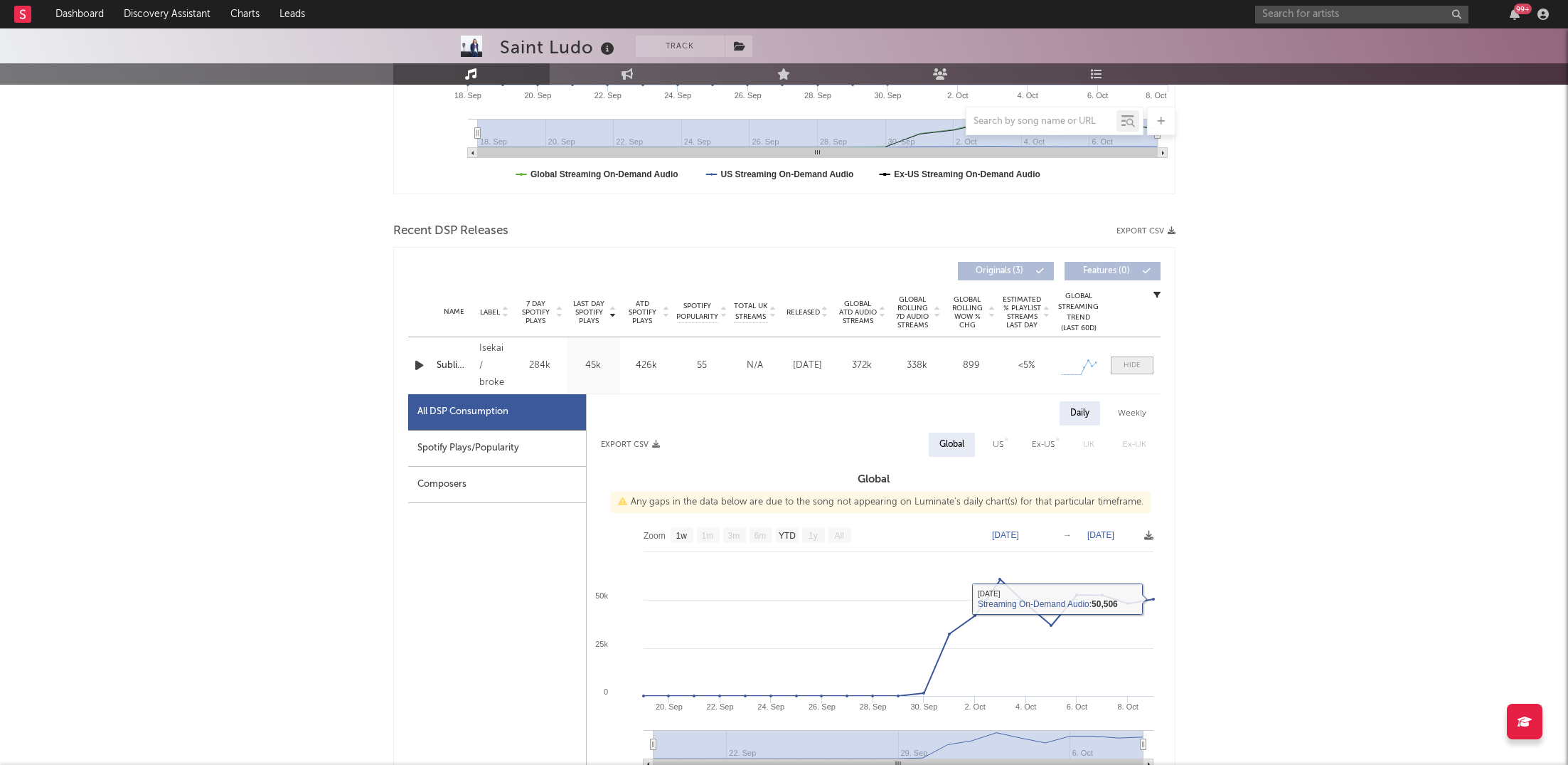
click at [1133, 368] on div at bounding box center [1132, 366] width 17 height 11
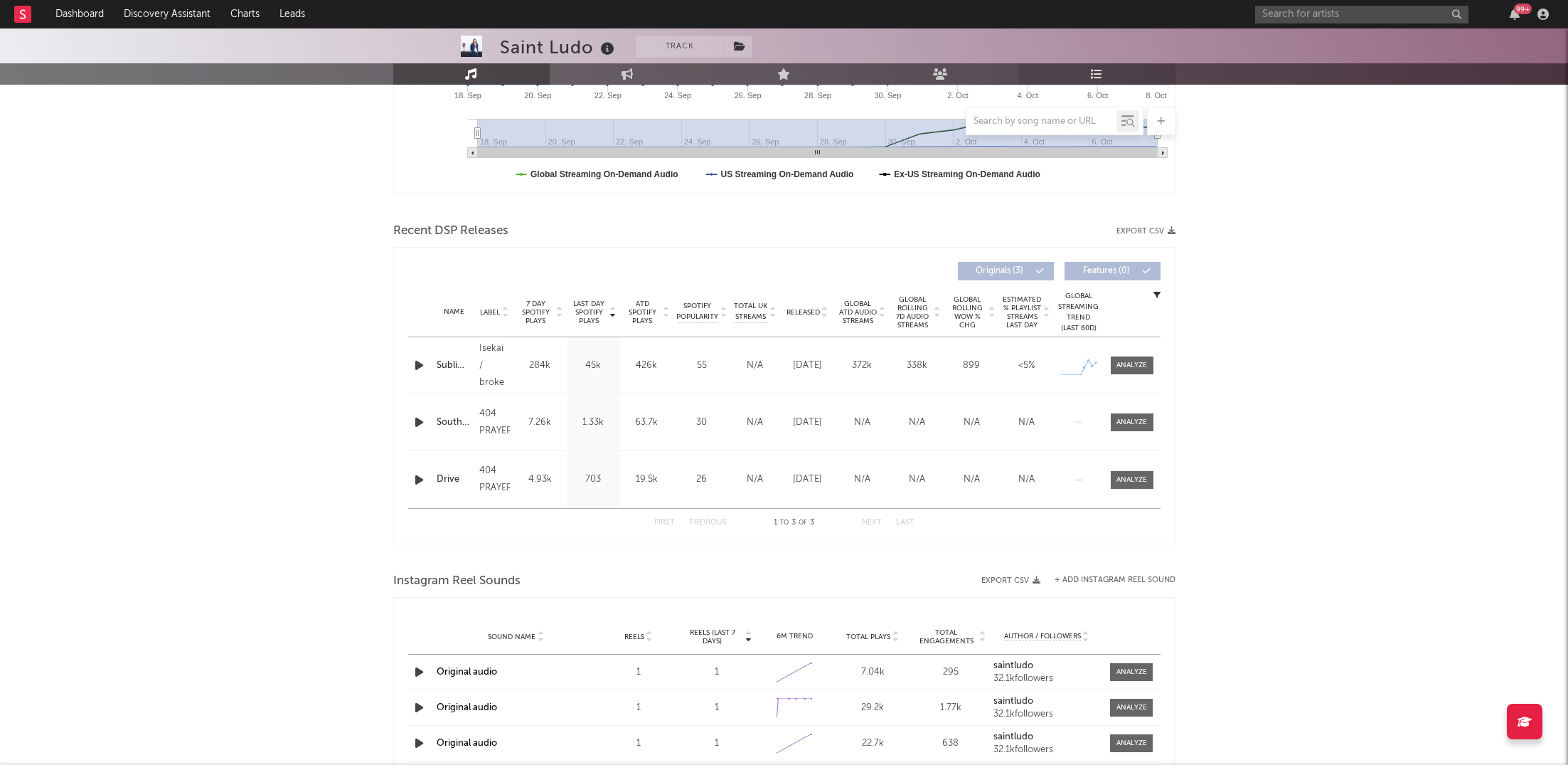
click at [1102, 69] on icon at bounding box center [1096, 74] width 12 height 11
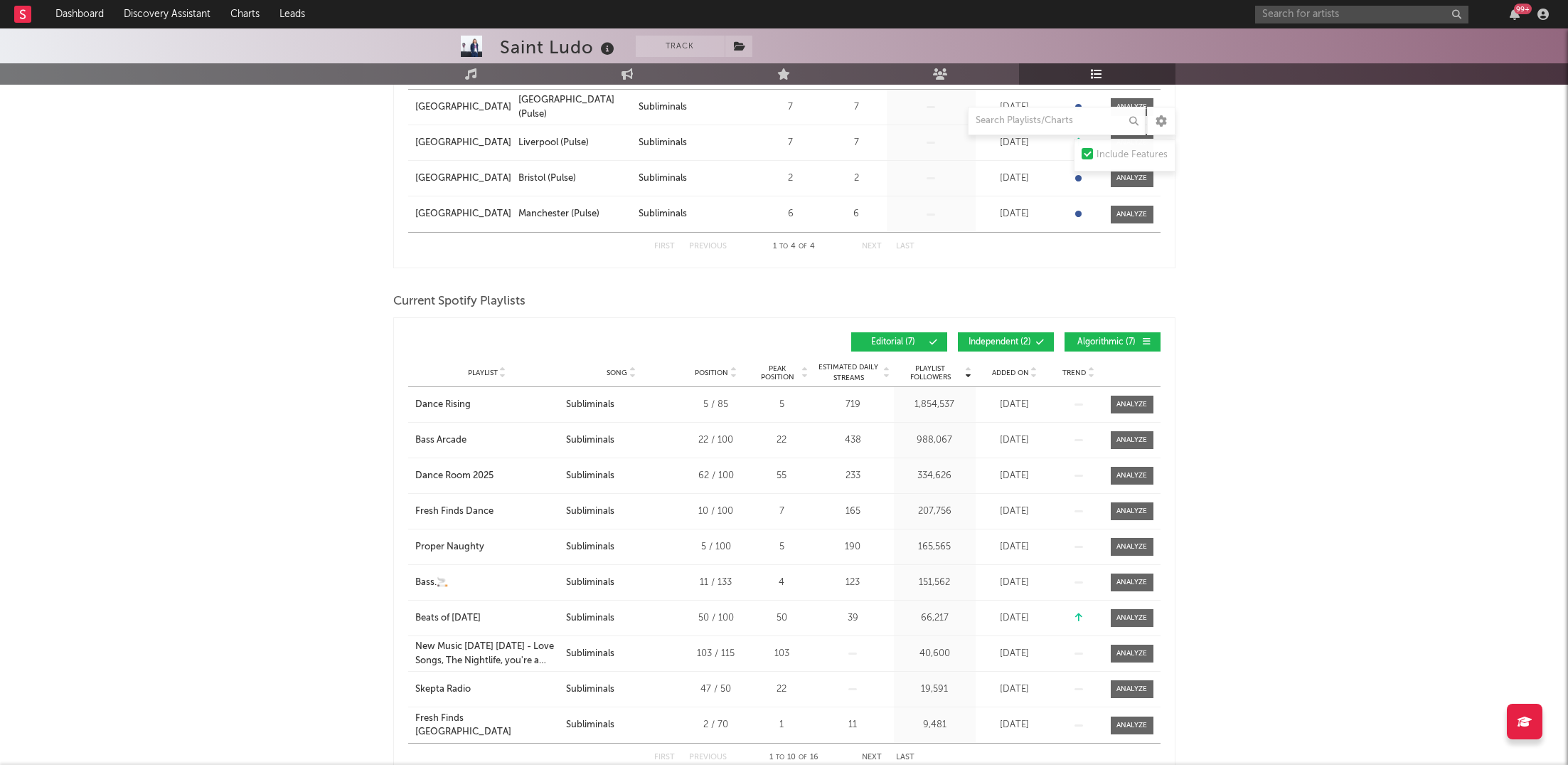
scroll to position [310, 0]
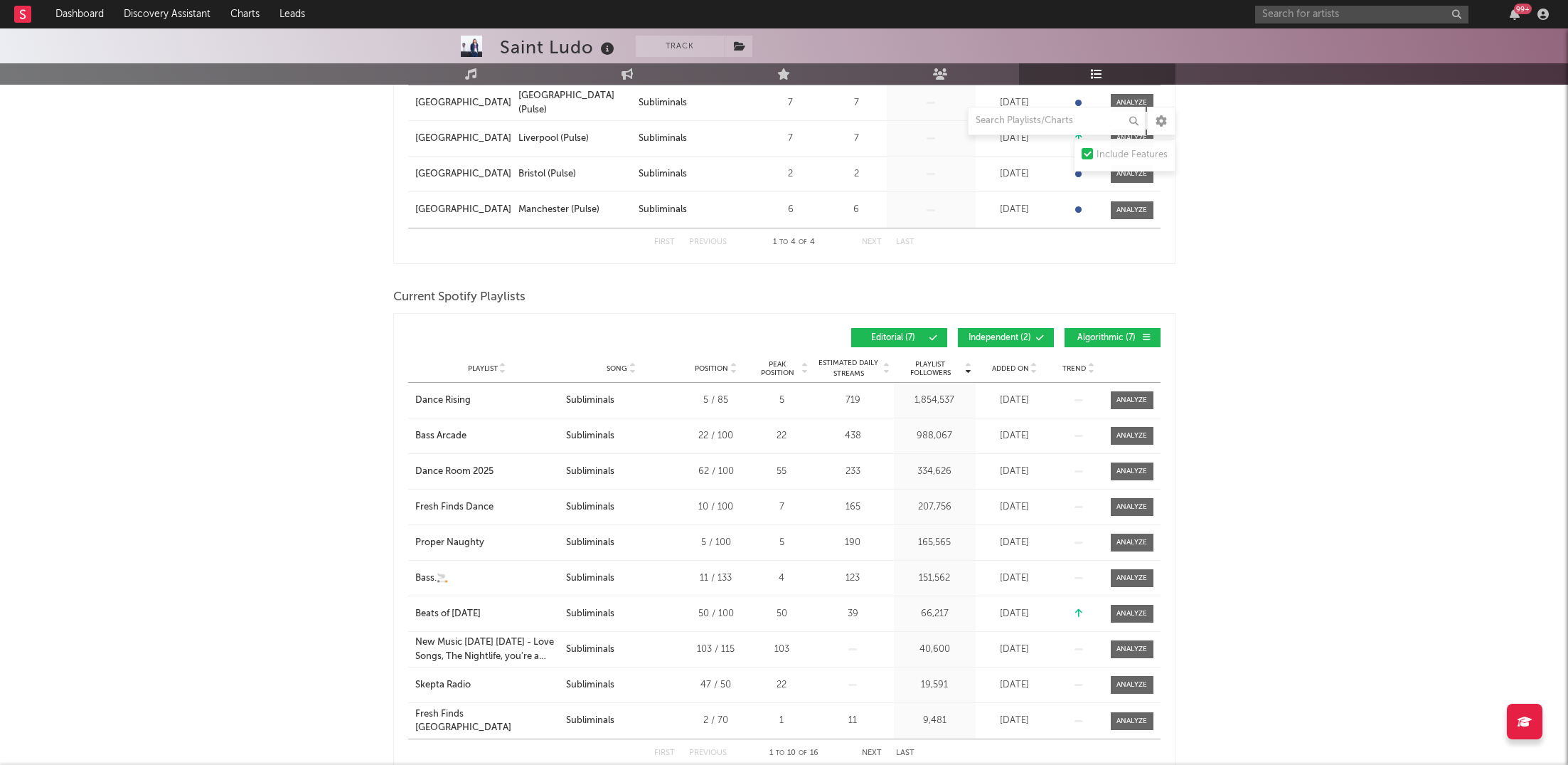
click at [986, 338] on span "Independent ( 2 )" at bounding box center [999, 337] width 65 height 9
click at [1135, 340] on span "Algorithmic ( 7 )" at bounding box center [1106, 337] width 65 height 9
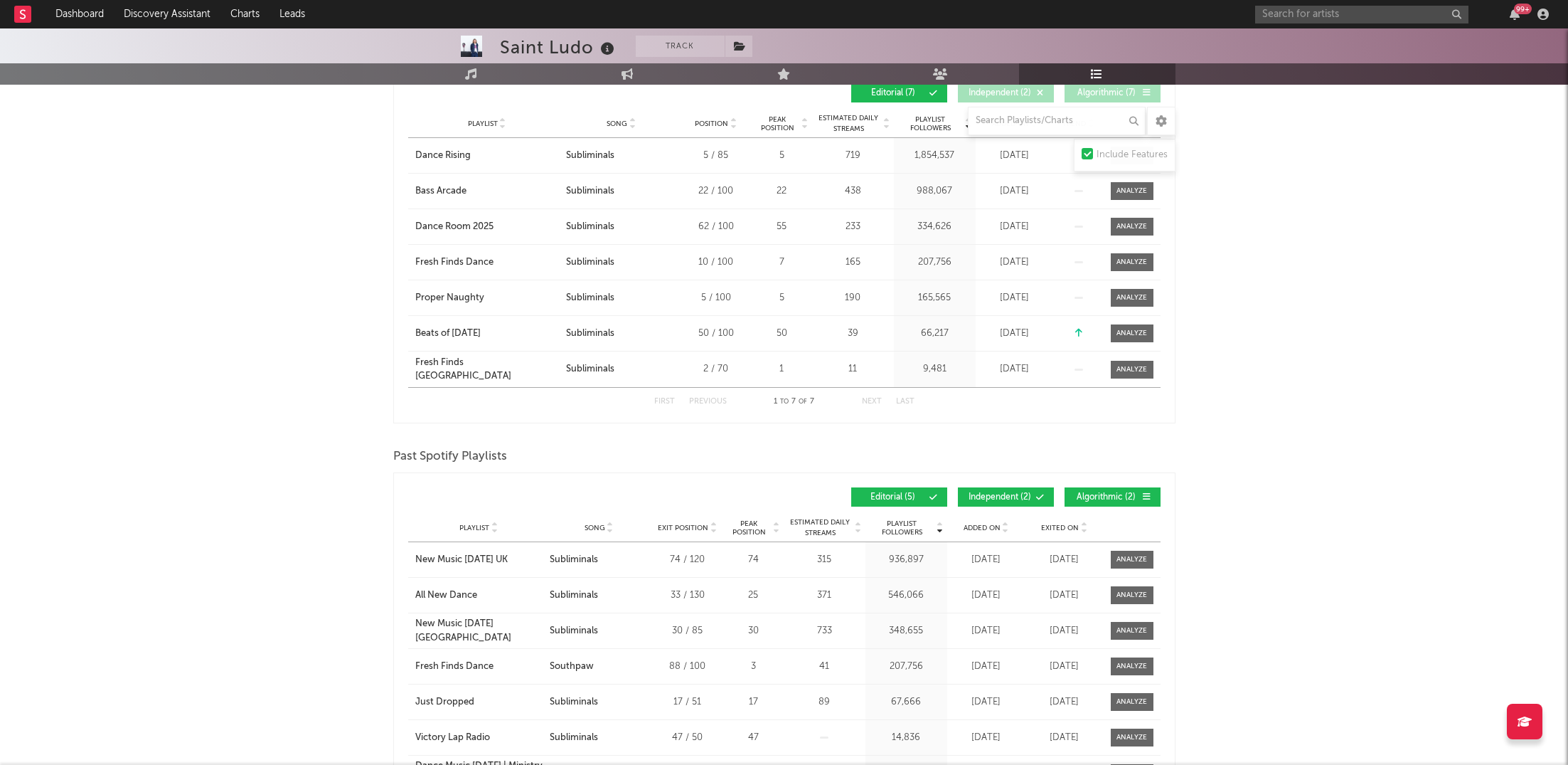
scroll to position [581, 0]
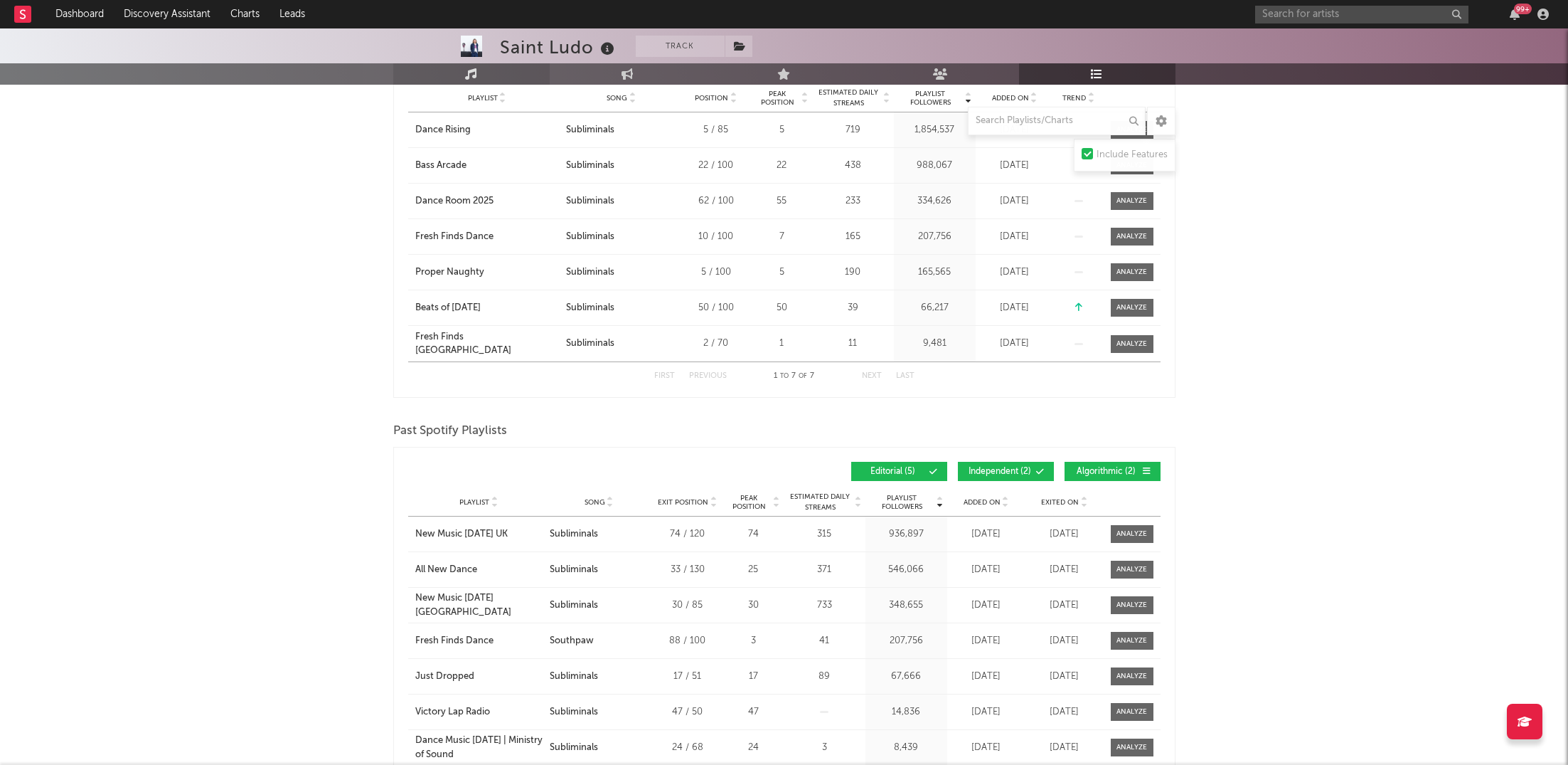
click at [500, 72] on link "Music" at bounding box center [471, 73] width 157 height 21
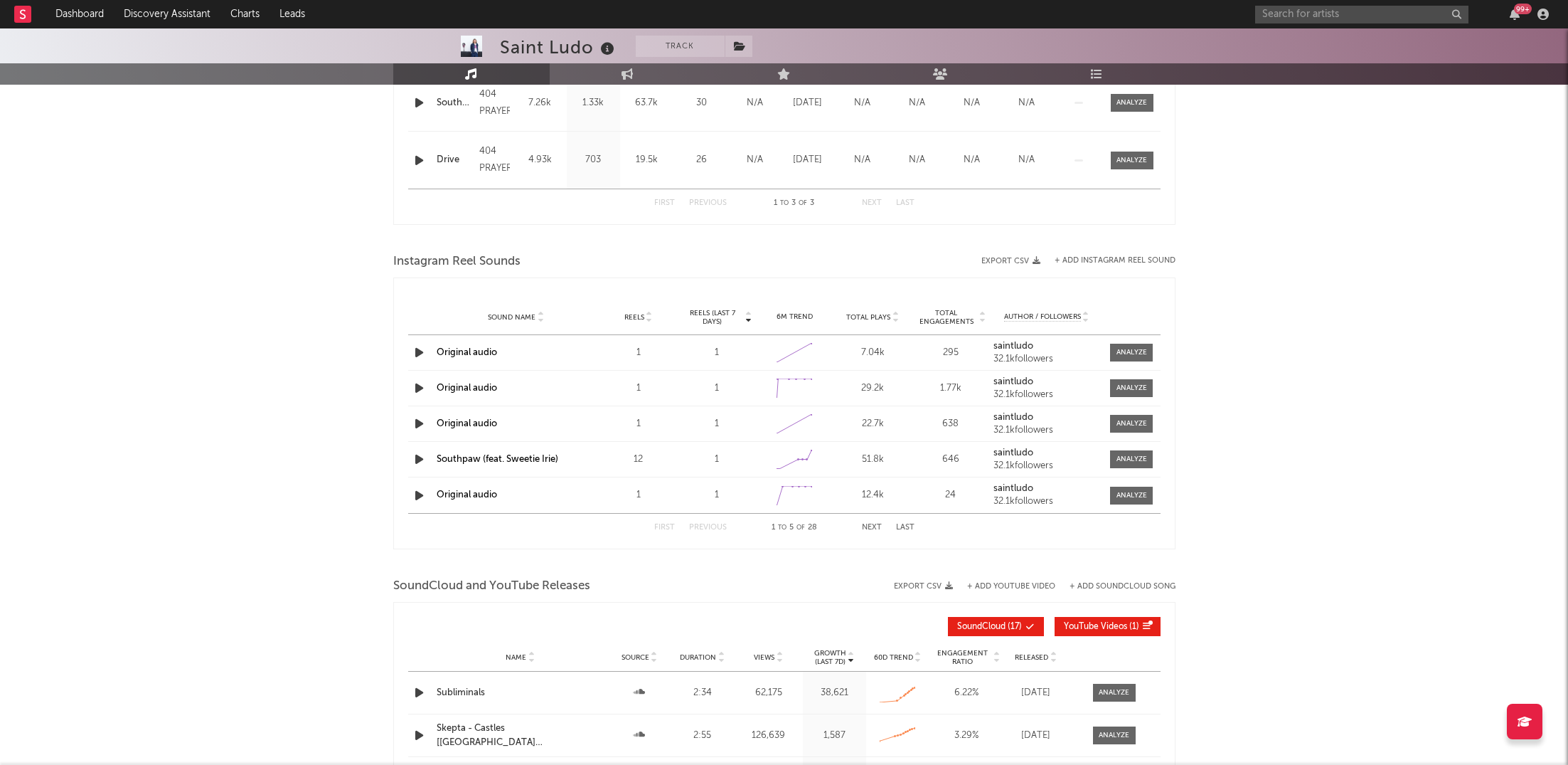
select select "1w"
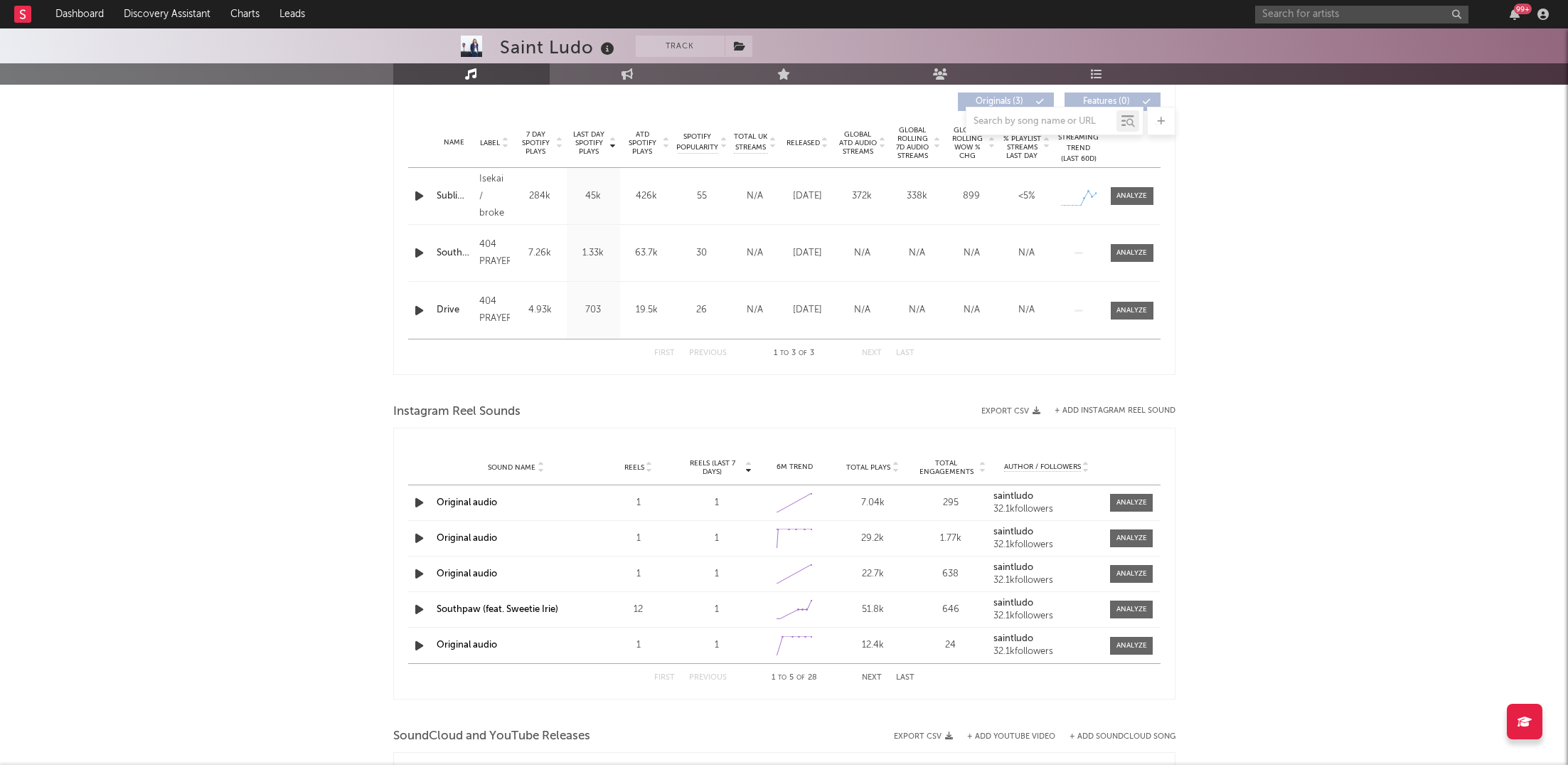
scroll to position [540, 0]
click at [1128, 190] on span at bounding box center [1132, 199] width 43 height 18
select select "1w"
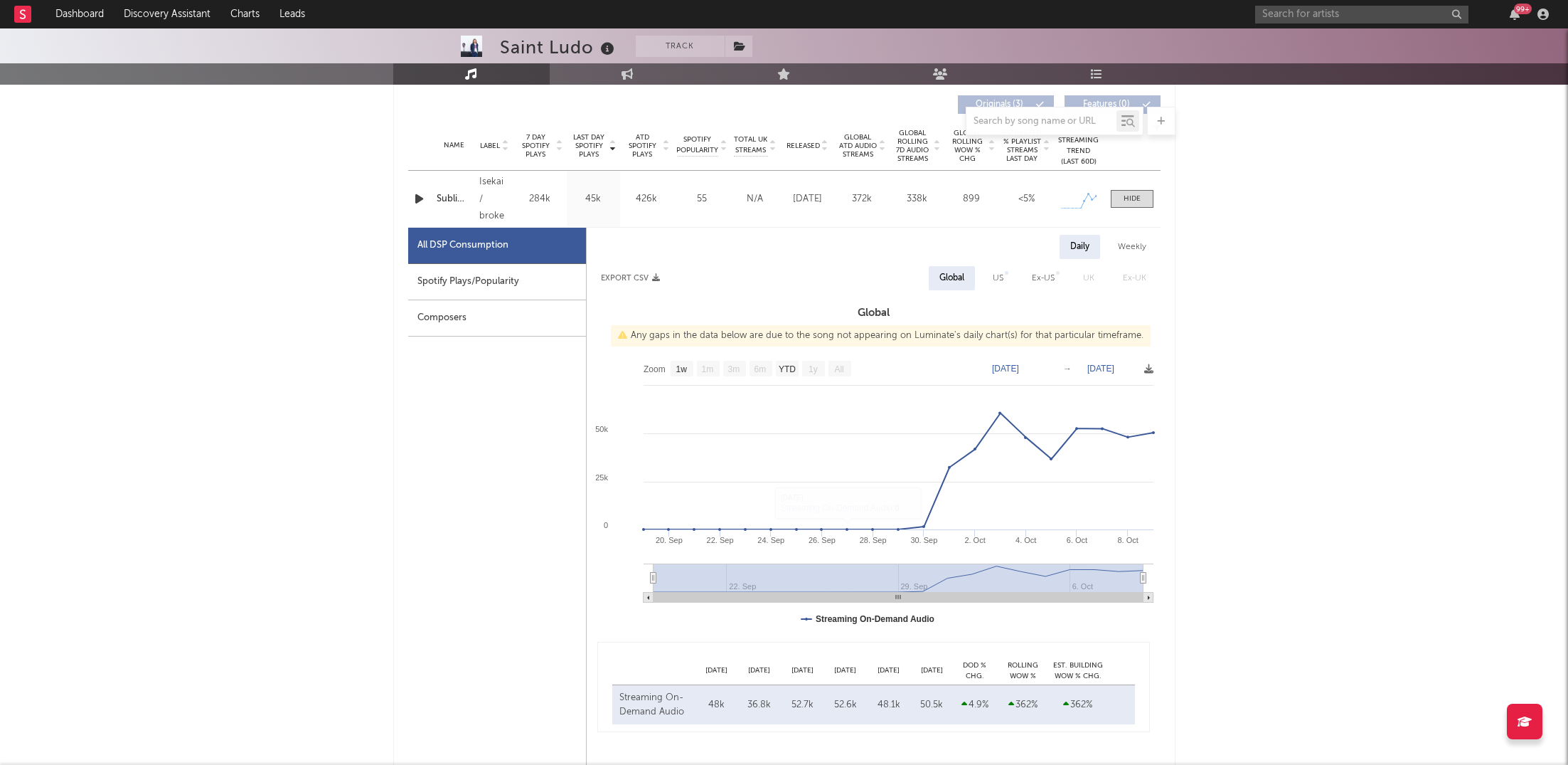
click at [540, 284] on div "Spotify Plays/Popularity" at bounding box center [497, 282] width 178 height 36
select select "1w"
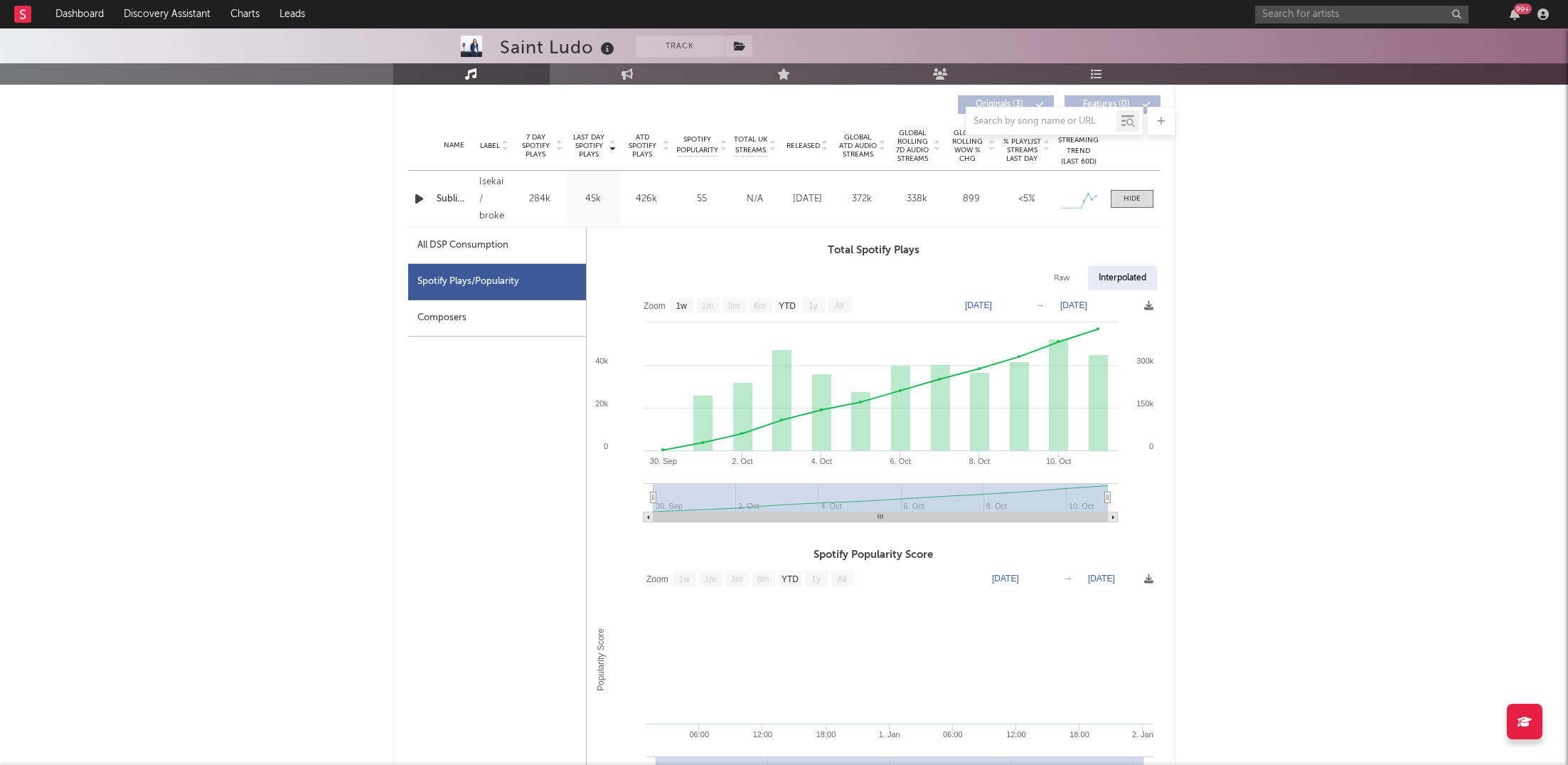
click at [1525, 20] on div "99 +" at bounding box center [1404, 14] width 298 height 28
click at [1518, 11] on div "99 +" at bounding box center [1522, 9] width 18 height 11
